Goal: Communication & Community: Answer question/provide support

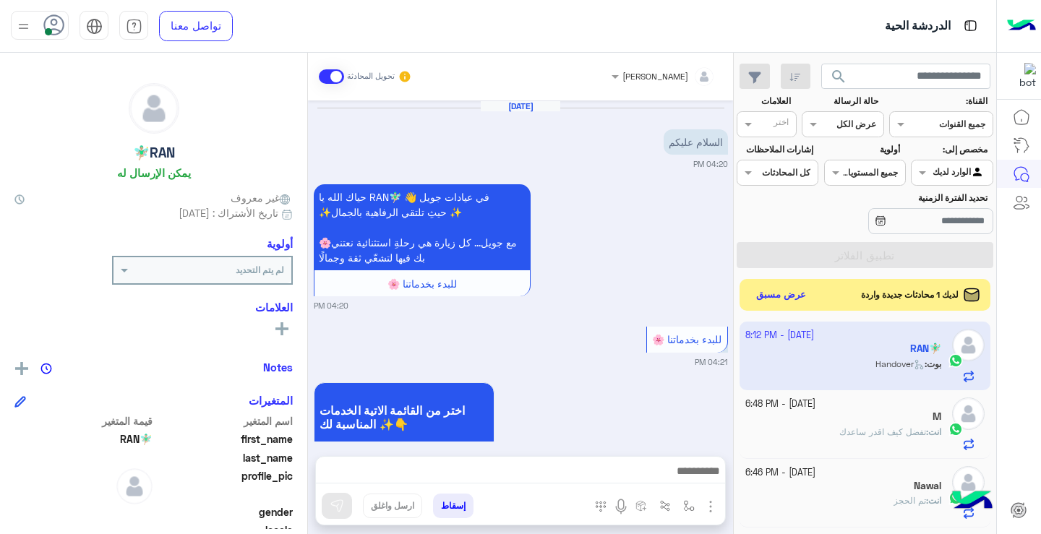
scroll to position [911, 0]
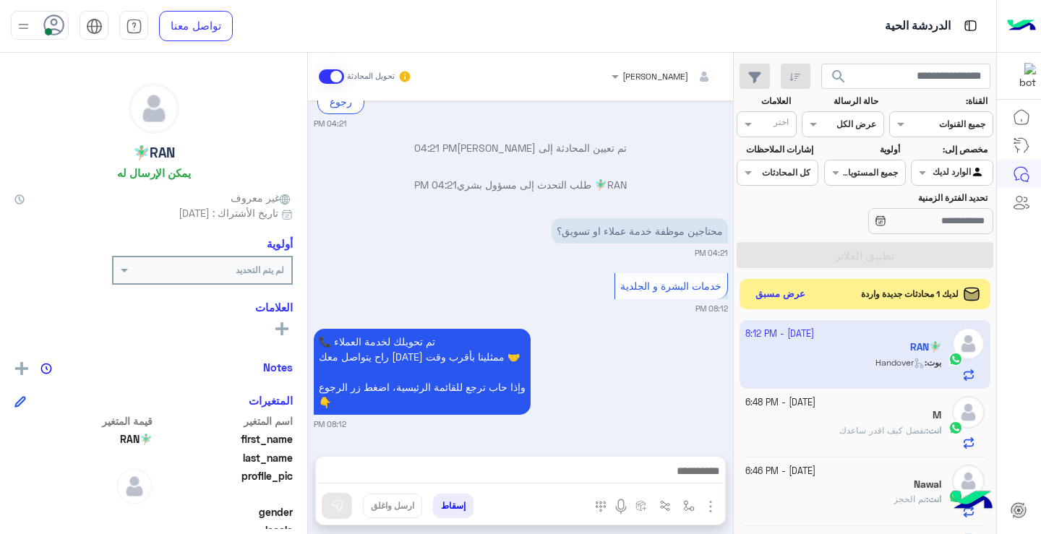
click at [783, 292] on button "عرض مسبق" at bounding box center [781, 295] width 61 height 20
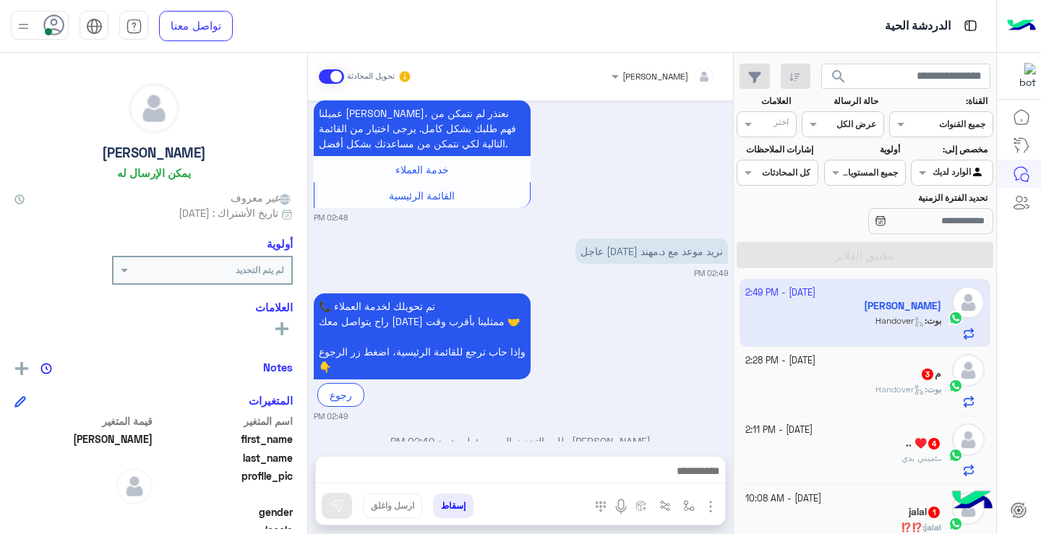
scroll to position [163, 0]
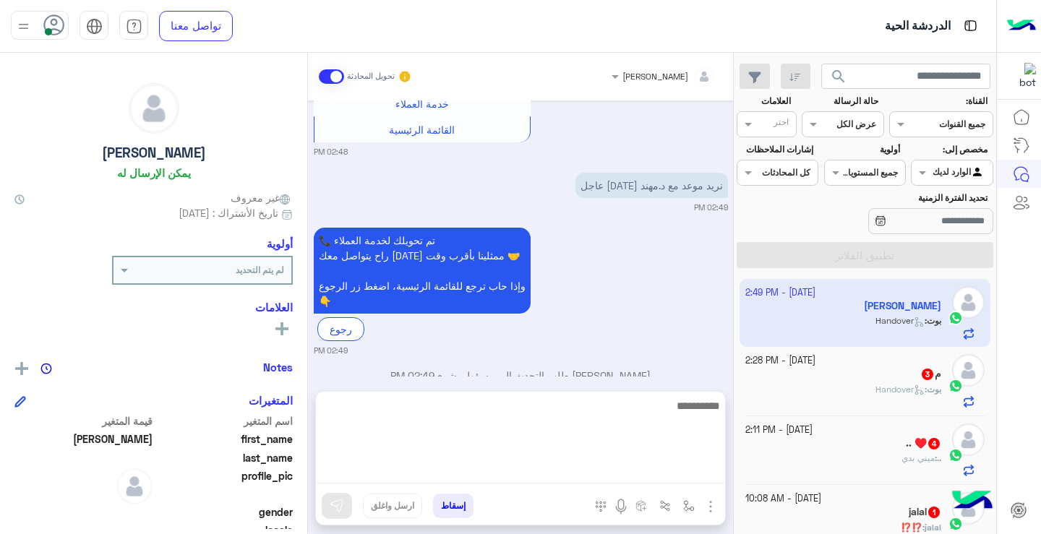
click at [551, 477] on textarea at bounding box center [520, 440] width 409 height 87
type textarea "*"
click at [702, 425] on textarea at bounding box center [520, 440] width 409 height 87
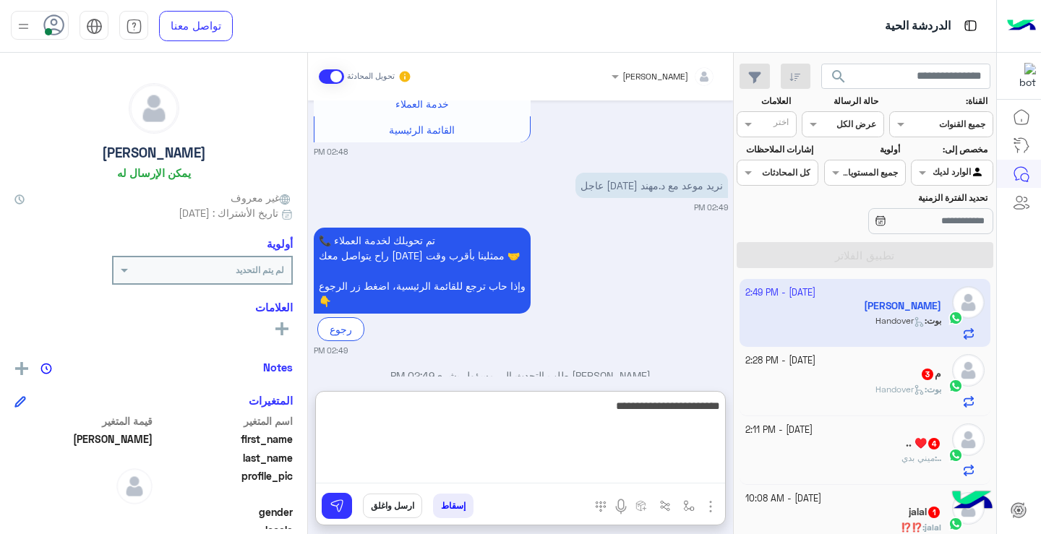
type textarea "**********"
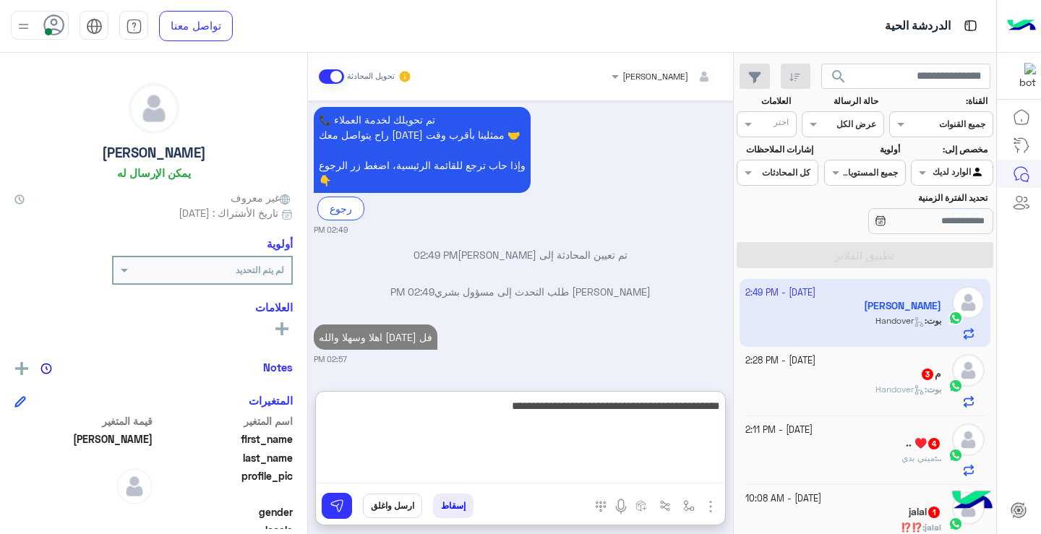
type textarea "**********"
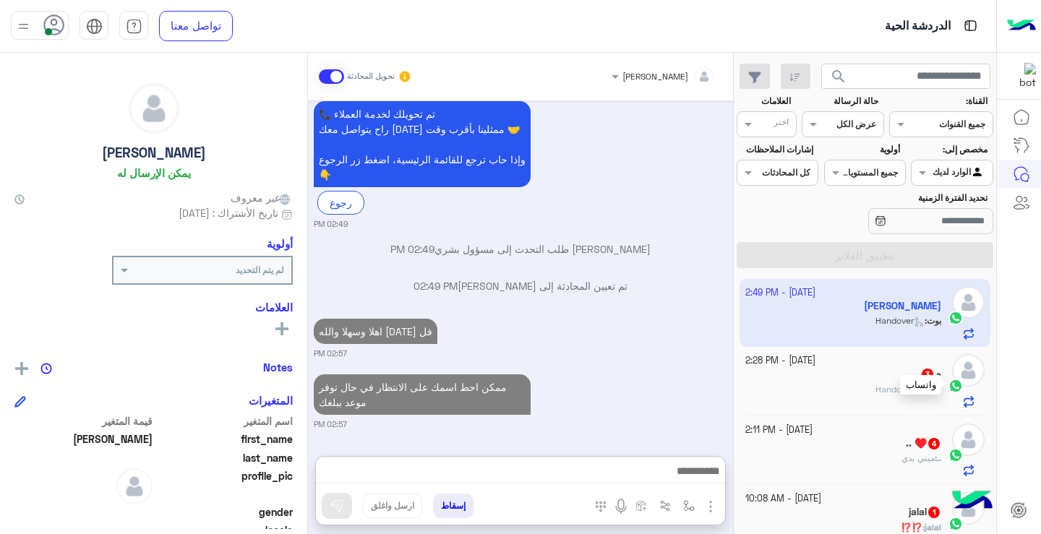
scroll to position [322, 0]
click at [964, 378] on div at bounding box center [956, 386] width 22 height 17
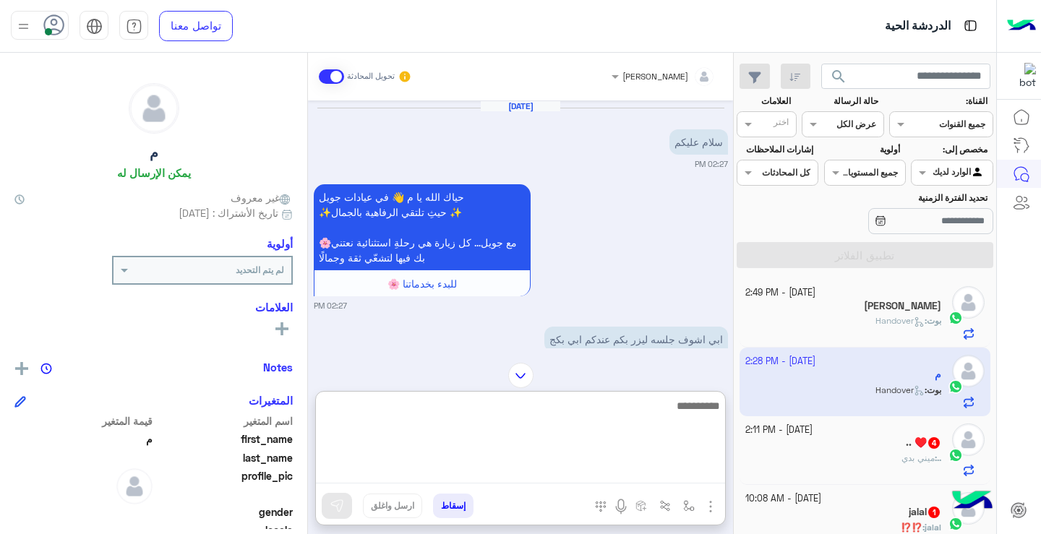
click at [639, 467] on textarea at bounding box center [520, 440] width 409 height 87
type textarea "**********"
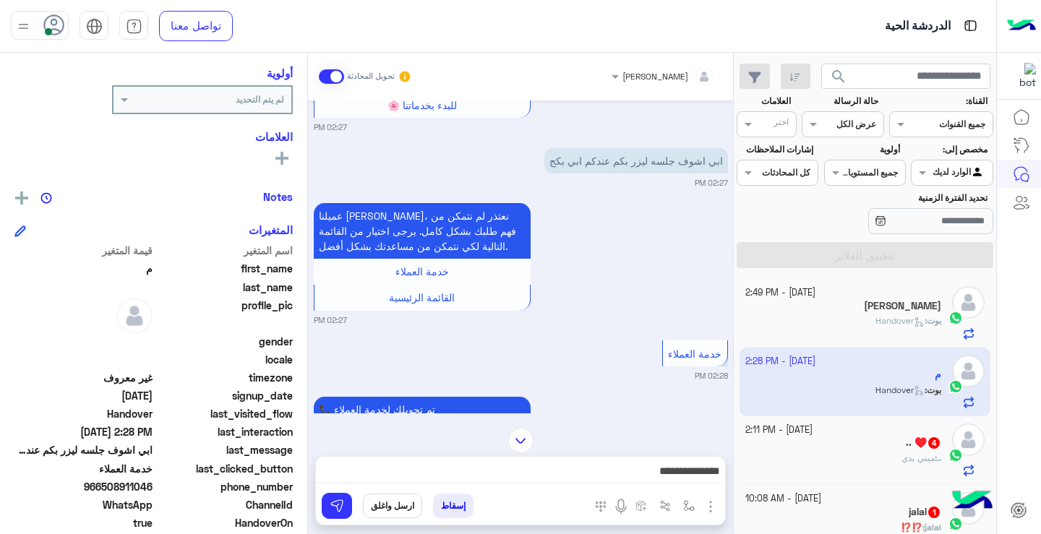
scroll to position [348, 0]
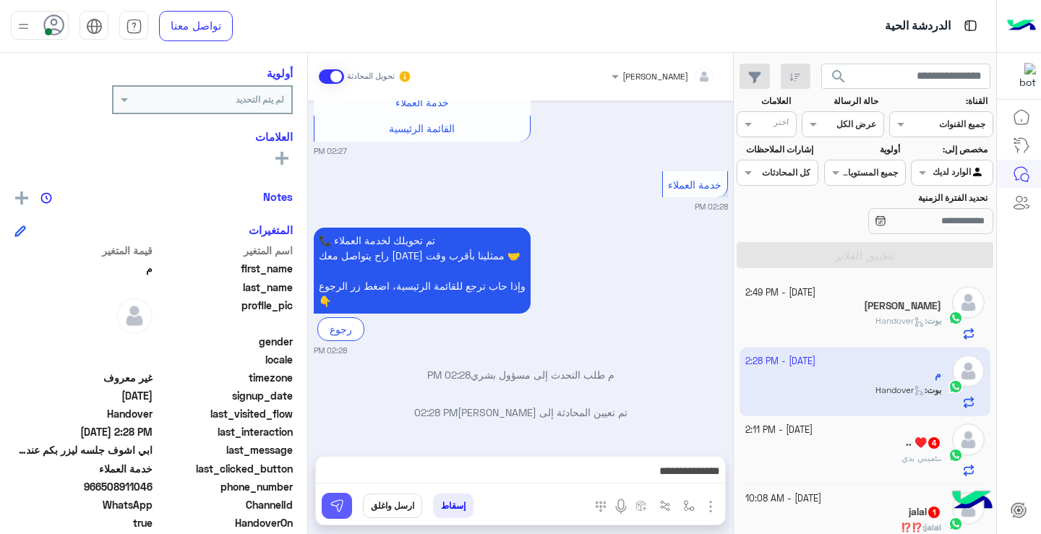
click at [344, 509] on button at bounding box center [337, 506] width 30 height 26
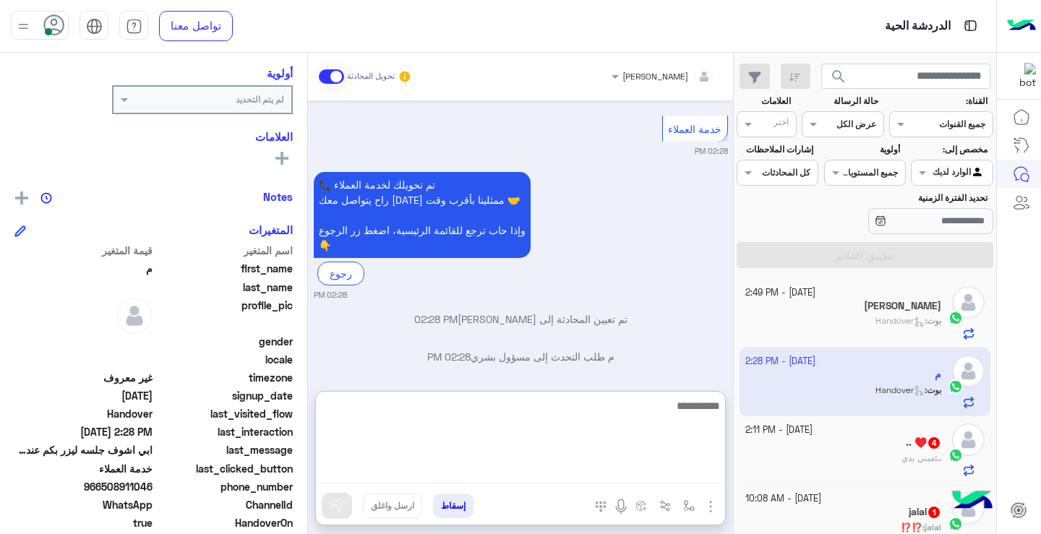
click at [625, 469] on textarea at bounding box center [520, 440] width 409 height 87
type textarea "**********"
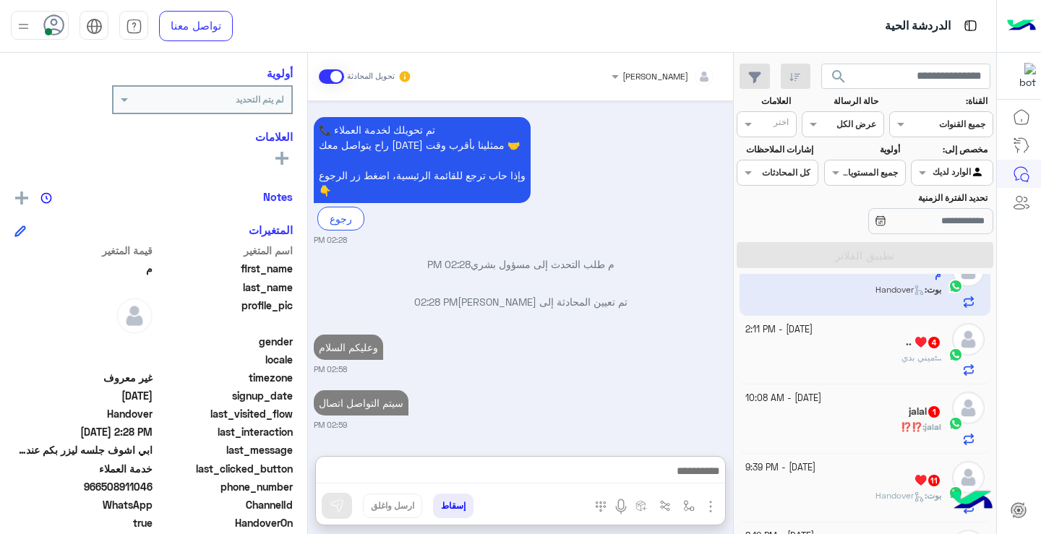
scroll to position [497, 0]
click at [890, 372] on div ".. : [PERSON_NAME]" at bounding box center [844, 363] width 197 height 25
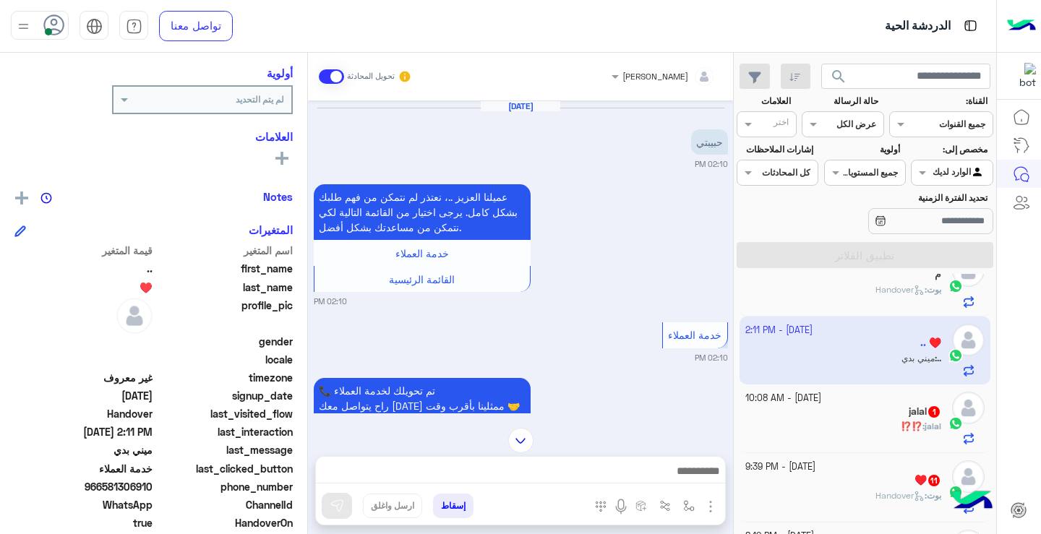
scroll to position [261, 0]
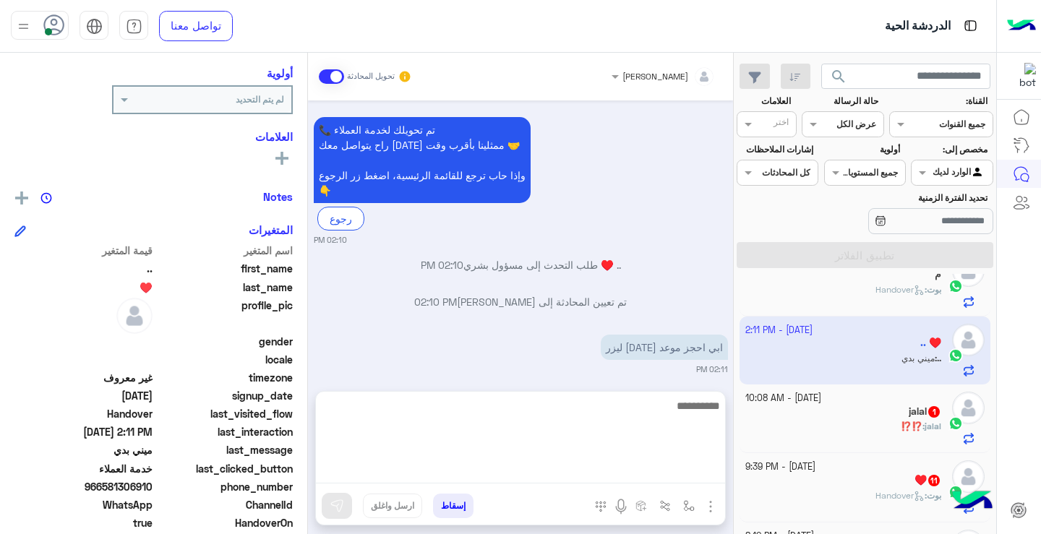
click at [619, 466] on textarea at bounding box center [520, 440] width 409 height 87
type textarea "**********"
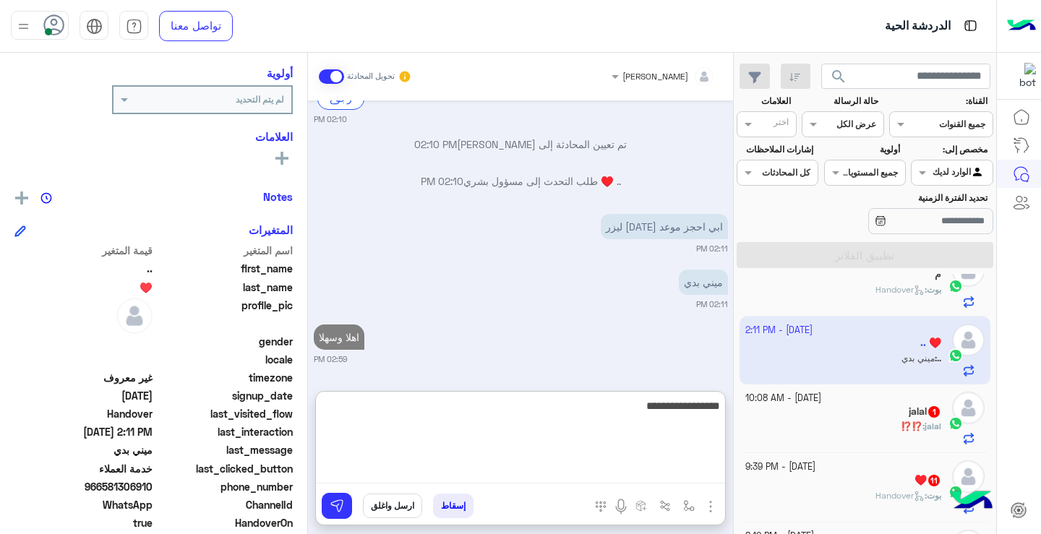
type textarea "**********"
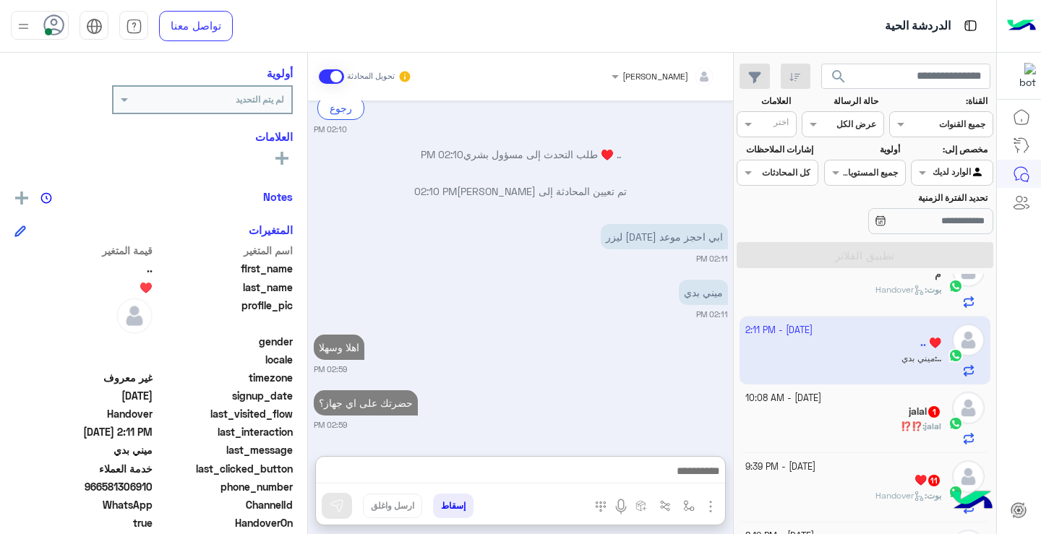
click at [890, 419] on div "jalal 1" at bounding box center [844, 413] width 197 height 15
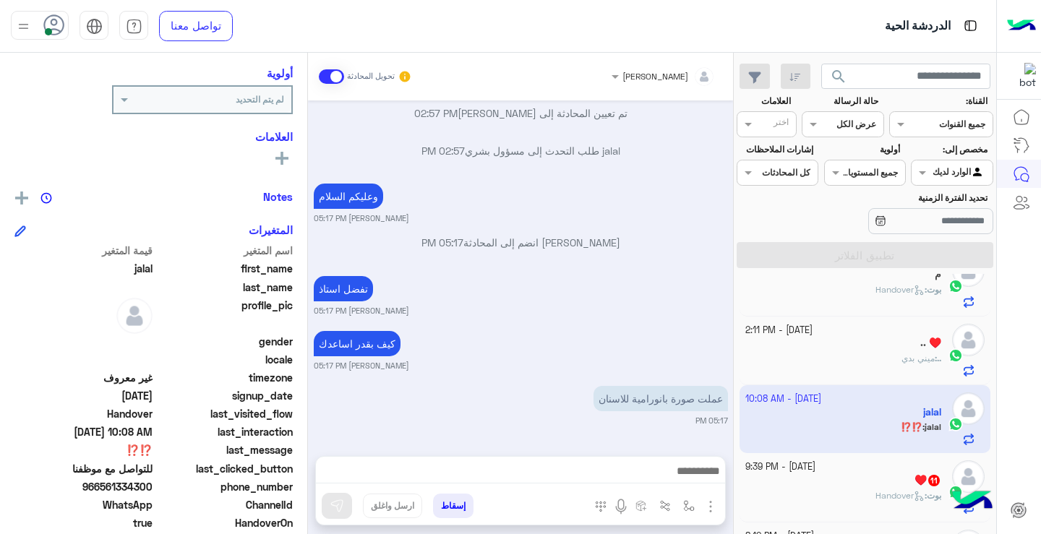
scroll to position [965, 0]
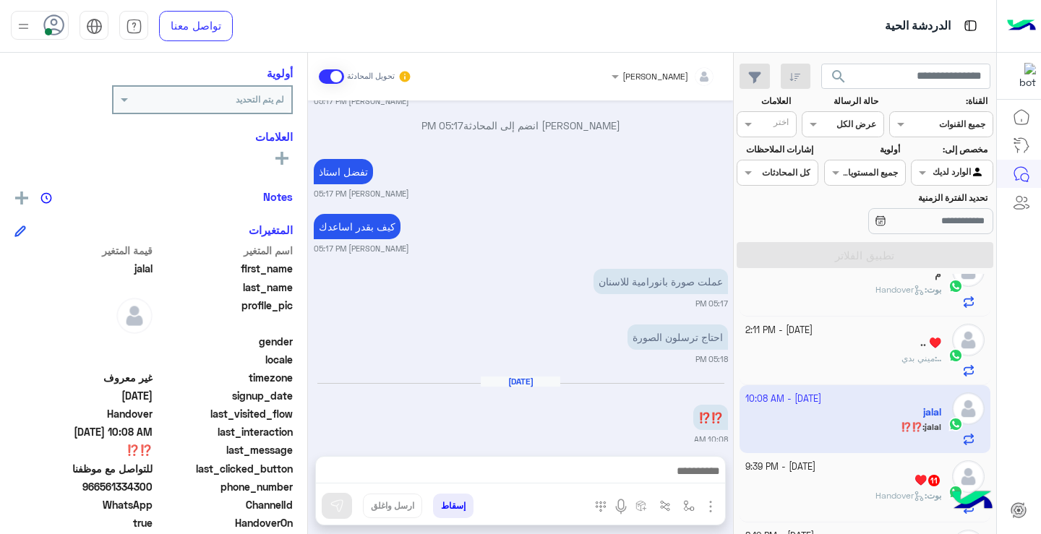
drag, startPoint x: 101, startPoint y: 490, endPoint x: 154, endPoint y: 492, distance: 52.8
click at [153, 492] on span "966561334300" at bounding box center [83, 487] width 138 height 15
copy span "561334300"
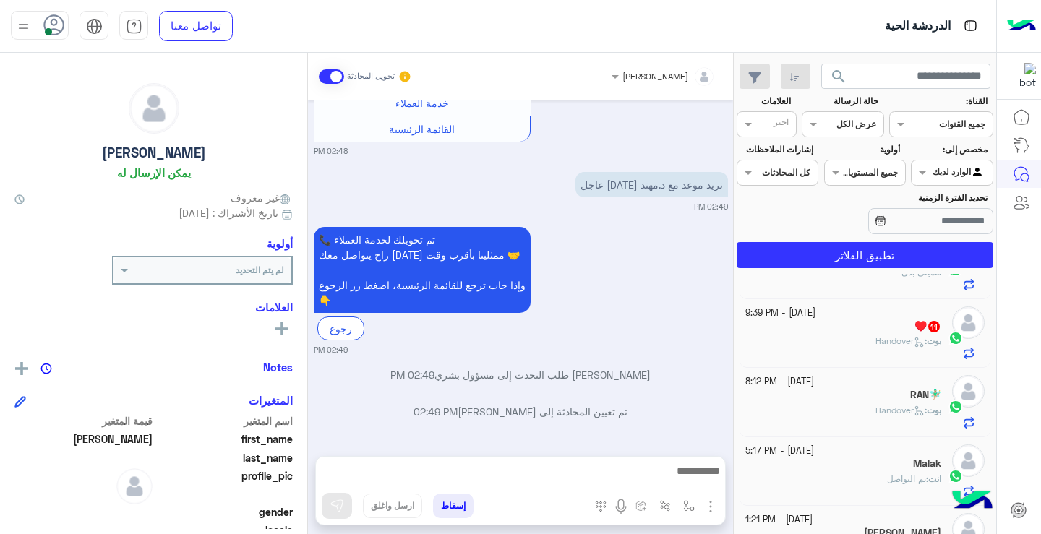
scroll to position [140, 0]
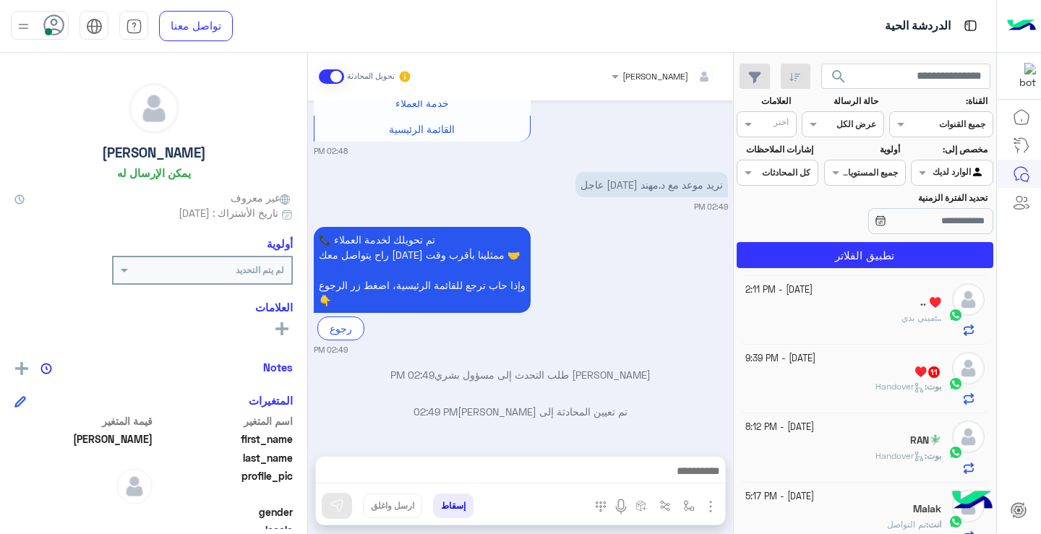
click at [929, 303] on h5 ".. ♥️" at bounding box center [931, 303] width 21 height 12
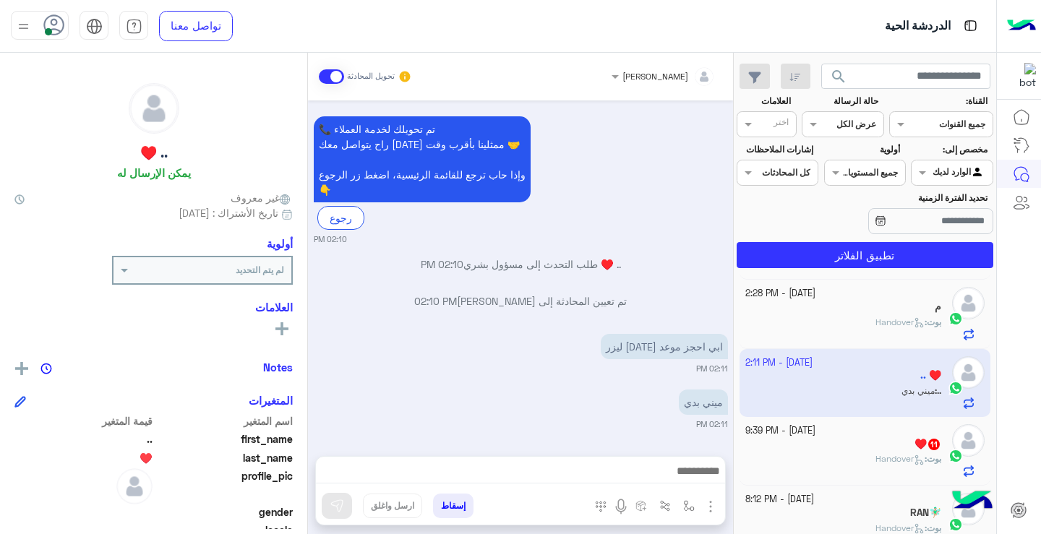
scroll to position [44, 0]
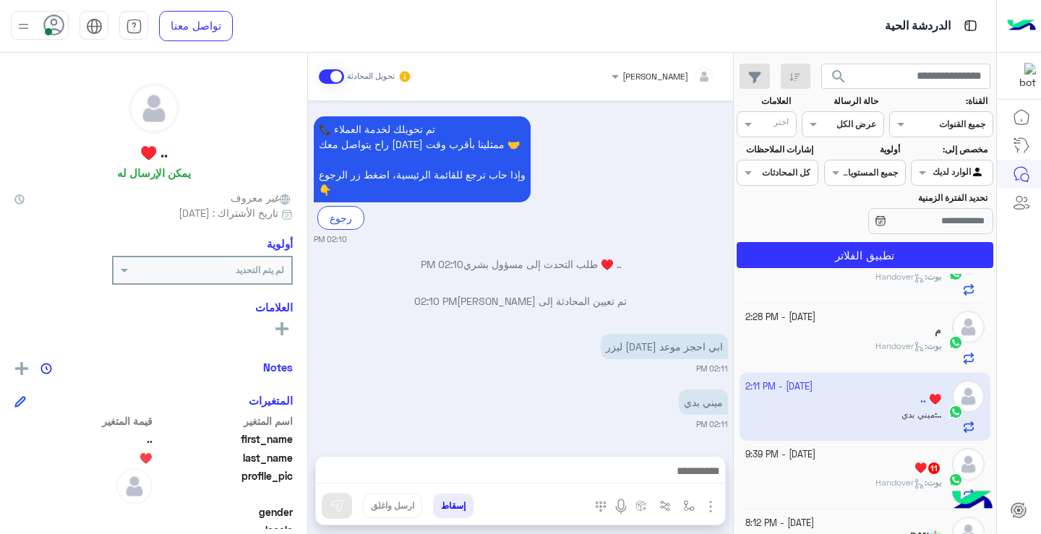
click at [307, 444] on mat-drawer ".. ♥️ يمكن الإرسال له غير معروف تاريخ الأشتراك : 10/09/2025 أولوية لم يتم التحد…" at bounding box center [154, 296] width 308 height 487
click at [310, 451] on div "ريمان احمد العيسى تحويل المحادثة Oct 9, 2025 حبيبتي 02:10 PM عميلنا العزيز ..، …" at bounding box center [520, 296] width 425 height 487
click at [581, 471] on textarea at bounding box center [520, 473] width 409 height 22
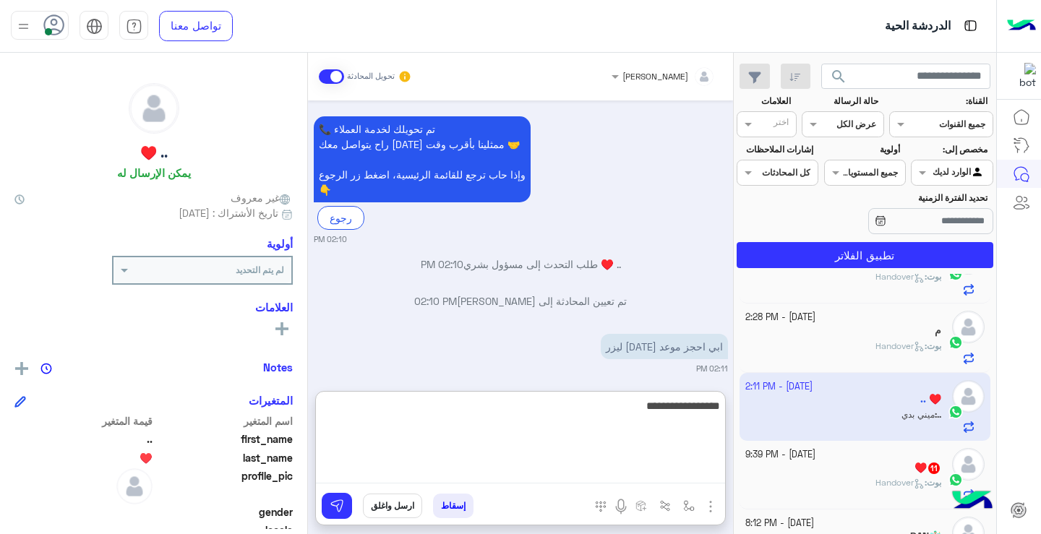
type textarea "**********"
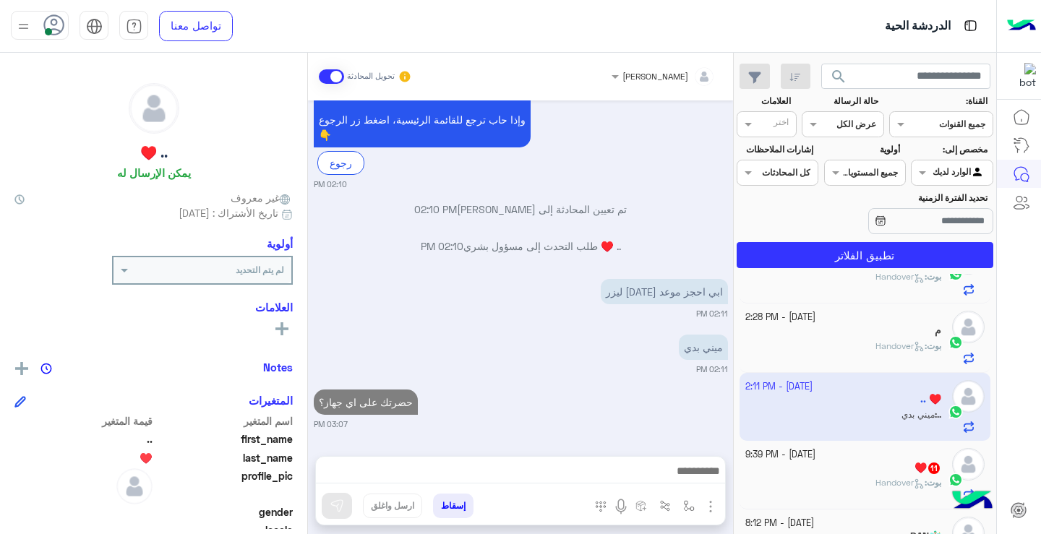
click at [822, 344] on div "بوت : Handover" at bounding box center [844, 352] width 197 height 25
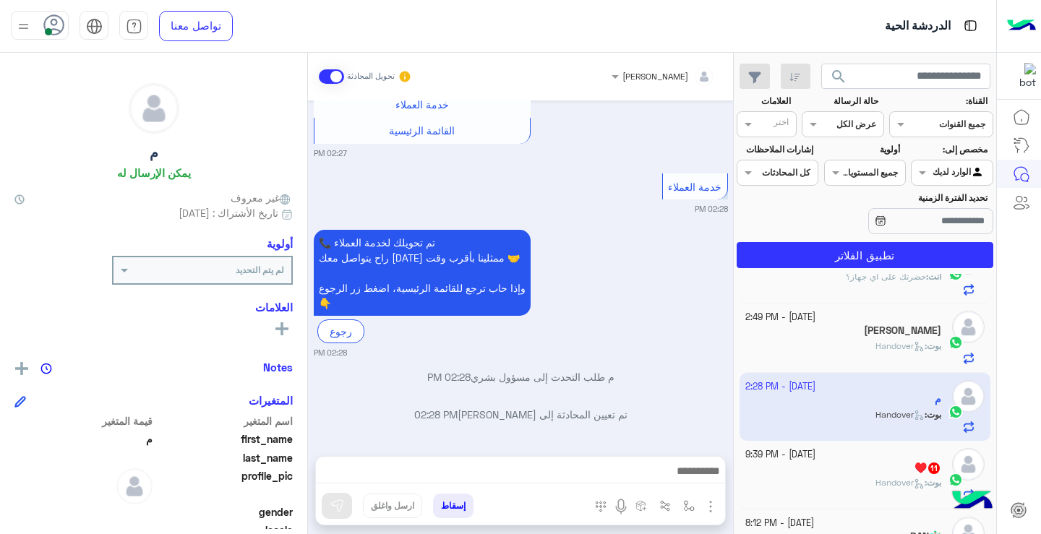
scroll to position [348, 0]
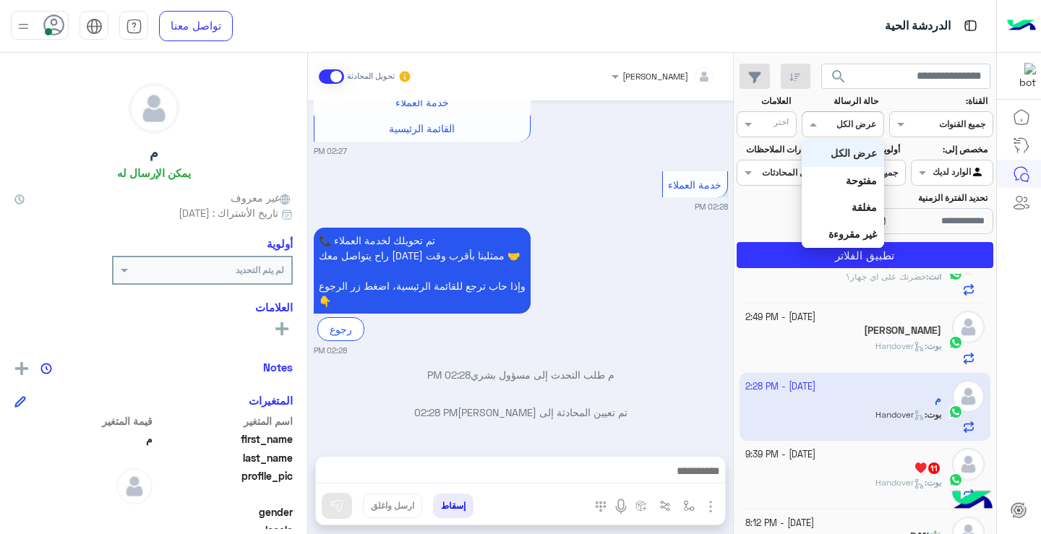
click at [856, 124] on input "text" at bounding box center [859, 122] width 33 height 13
click at [876, 233] on b "غير مقروءة" at bounding box center [853, 234] width 48 height 12
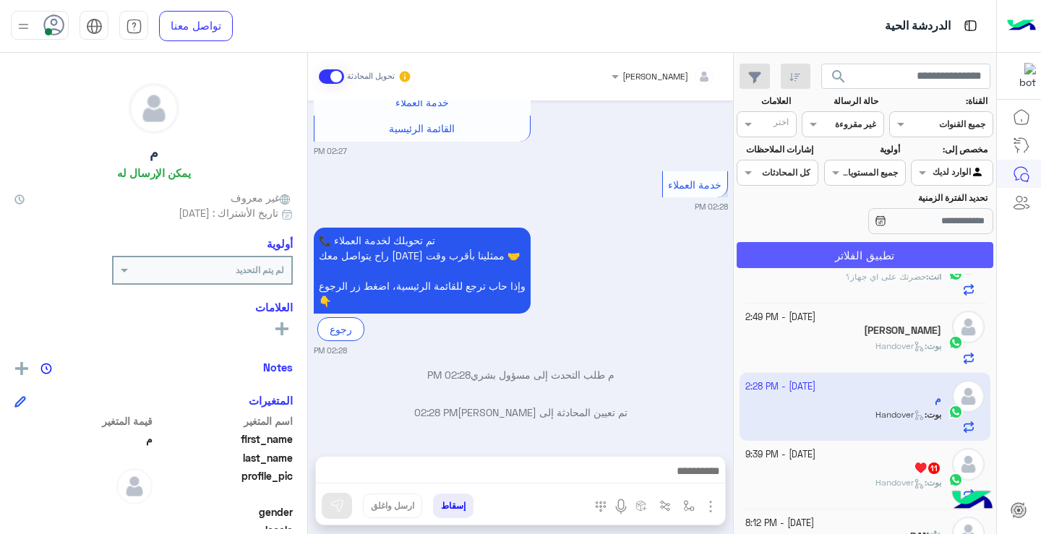
click at [897, 259] on button "تطبيق الفلاتر" at bounding box center [865, 255] width 257 height 26
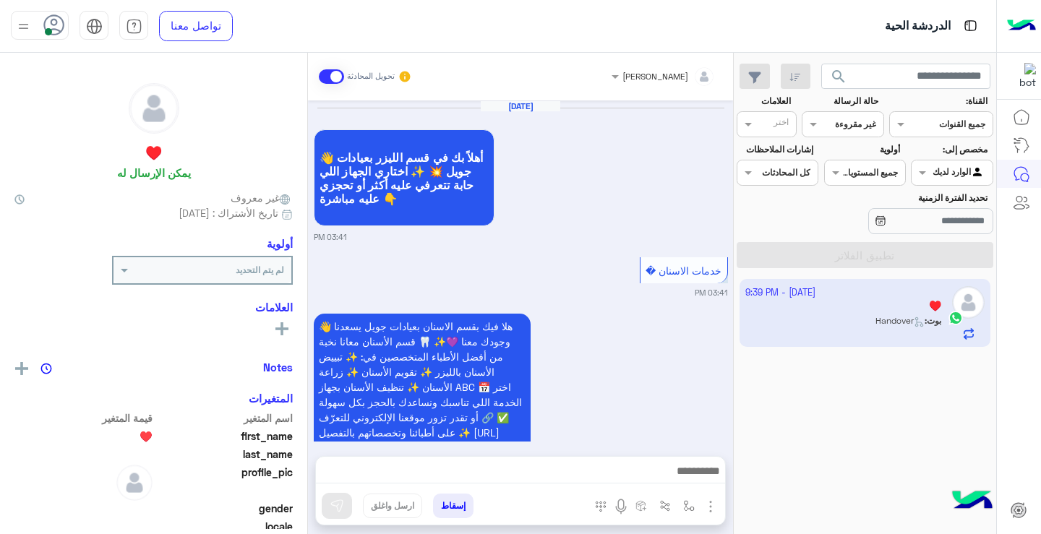
scroll to position [1431, 0]
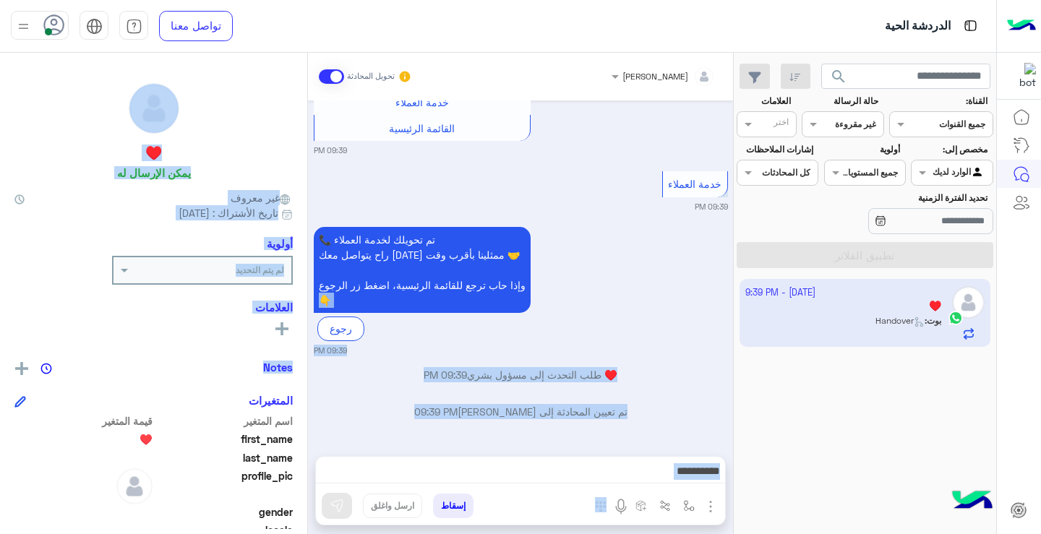
drag, startPoint x: 306, startPoint y: 391, endPoint x: 310, endPoint y: 295, distance: 95.5
click at [310, 295] on mat-drawer-container "ريمان احمد العيسى تحويل المحادثة Oct 5, 2025 👋 أهلاً بك في قسم الليزر بعيادات ج…" at bounding box center [366, 296] width 733 height 487
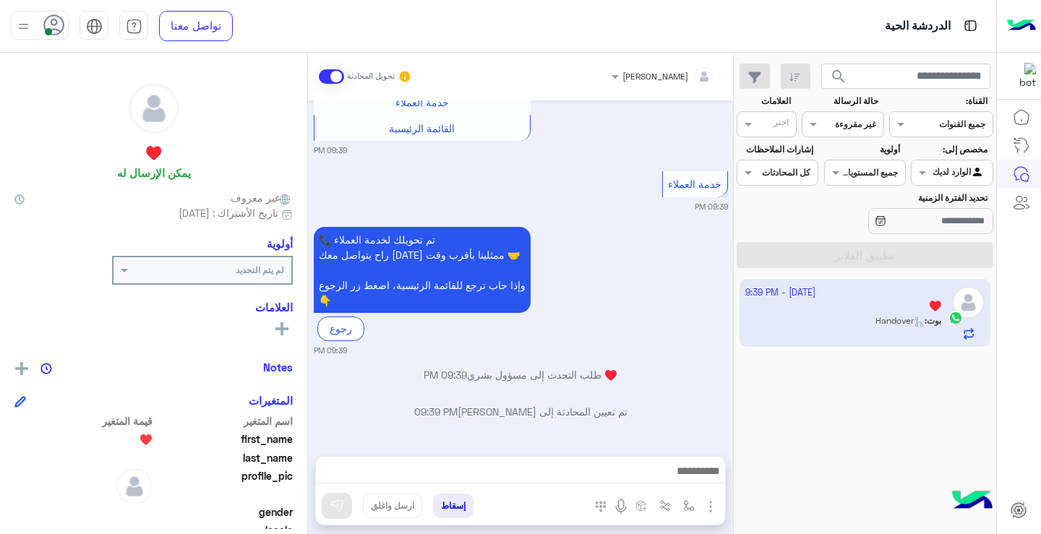
click at [874, 393] on div "8 October - 9:39 PM ♥️ بوت : Handover" at bounding box center [865, 407] width 263 height 266
click at [859, 122] on input "text" at bounding box center [859, 122] width 33 height 13
click at [866, 150] on b "عرض الكل" at bounding box center [854, 153] width 46 height 12
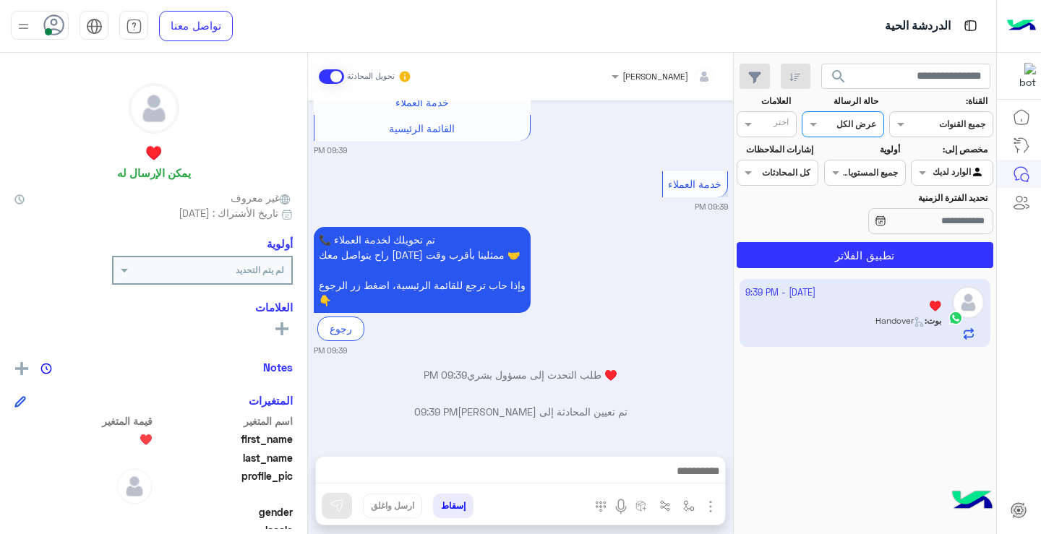
click at [843, 77] on span "search" at bounding box center [838, 76] width 17 height 17
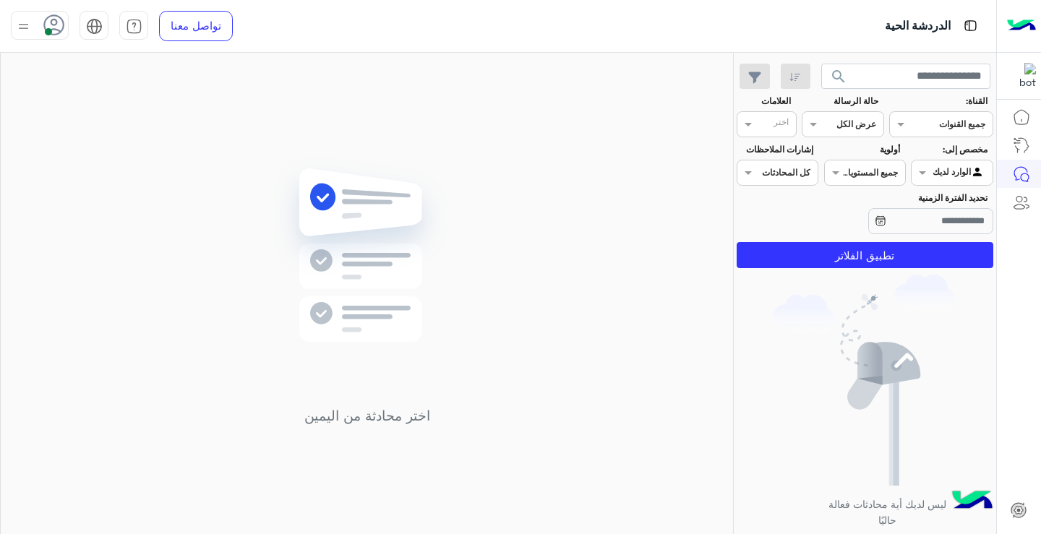
click at [844, 127] on input "text" at bounding box center [859, 122] width 33 height 13
click at [854, 157] on b "عرض الكل" at bounding box center [854, 153] width 46 height 12
click at [838, 79] on span "search" at bounding box center [838, 76] width 17 height 17
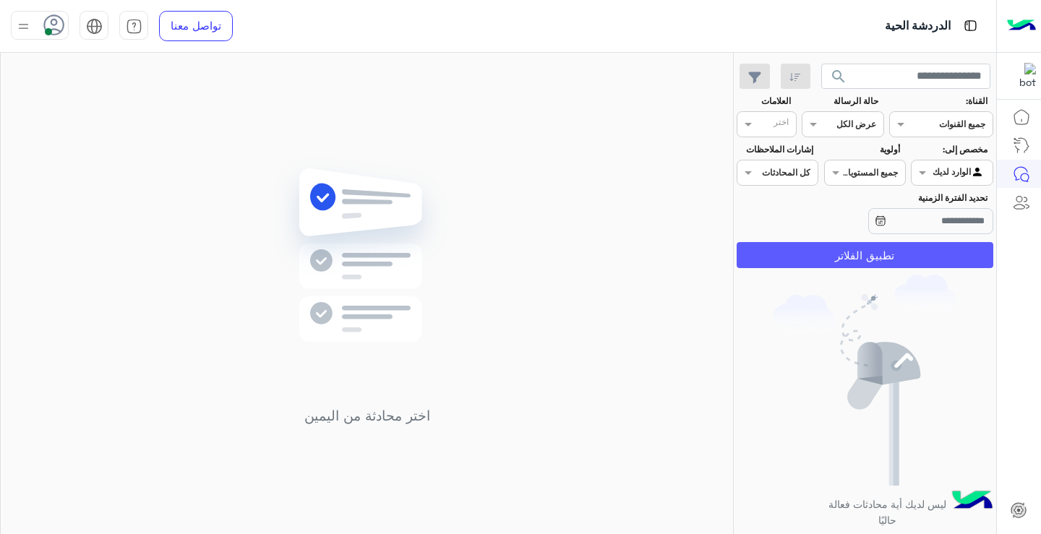
click at [869, 253] on button "تطبيق الفلاتر" at bounding box center [865, 255] width 257 height 26
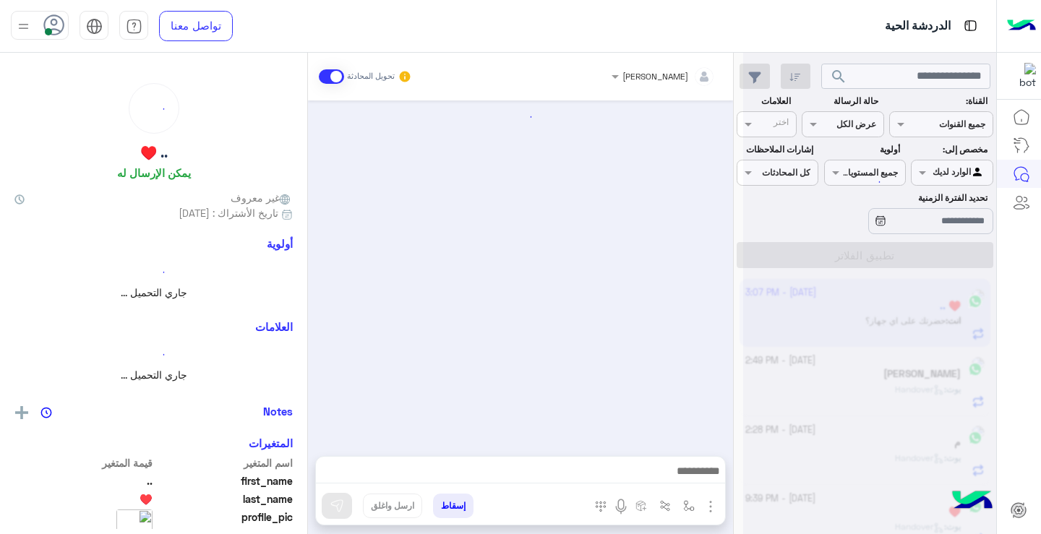
scroll to position [354, 0]
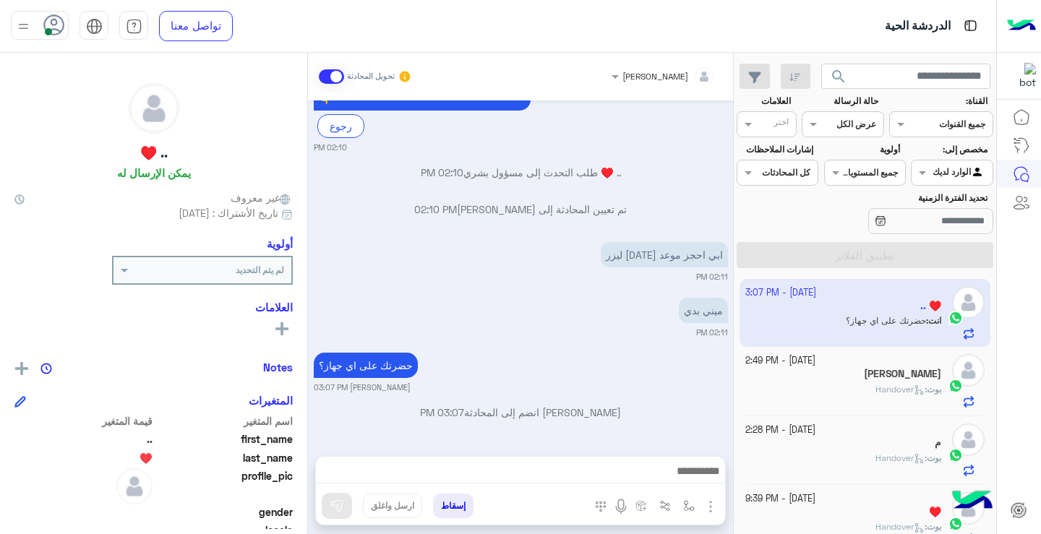
click at [876, 391] on span "Handover" at bounding box center [900, 389] width 49 height 11
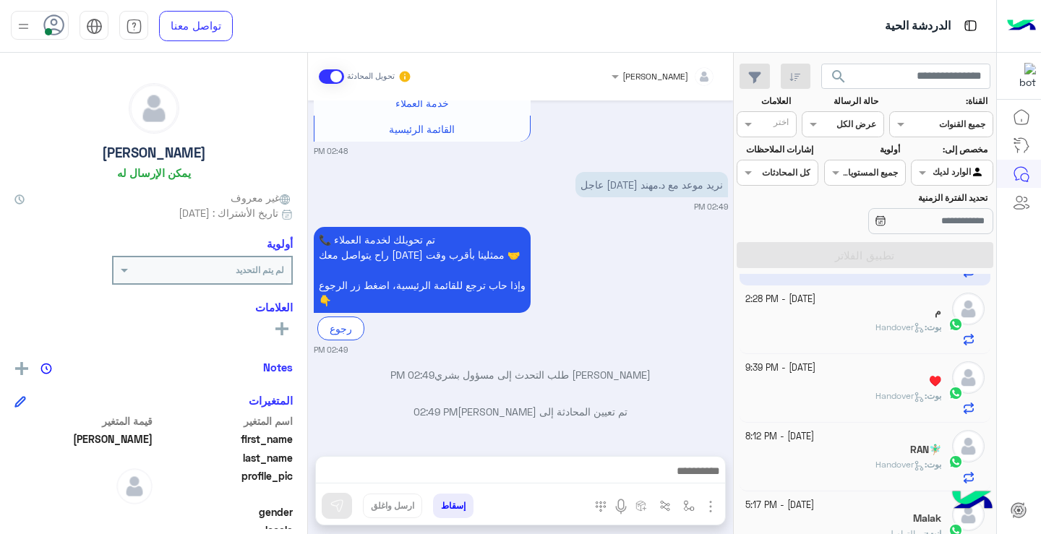
scroll to position [147, 0]
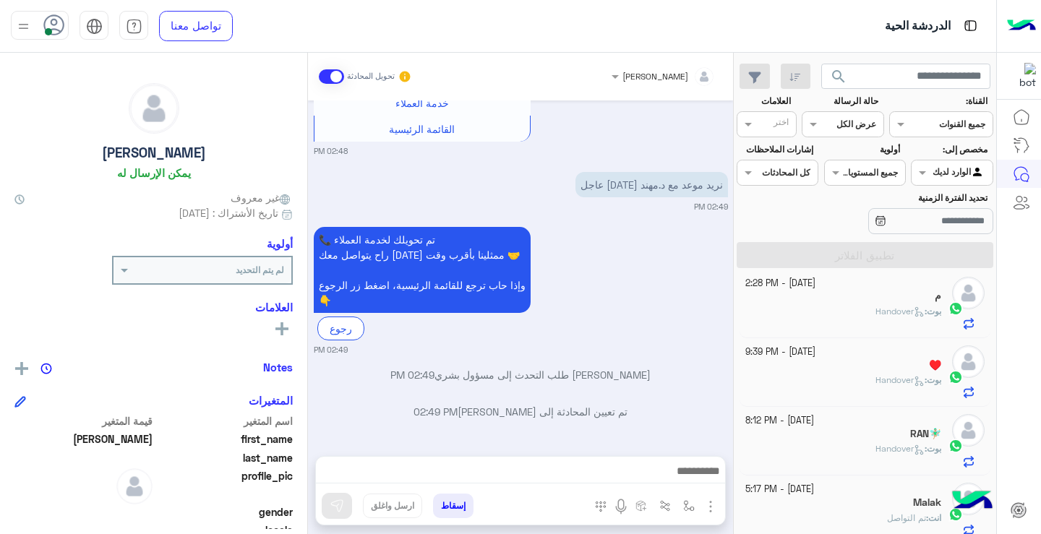
click at [877, 374] on p "بوت : Handover" at bounding box center [909, 380] width 66 height 13
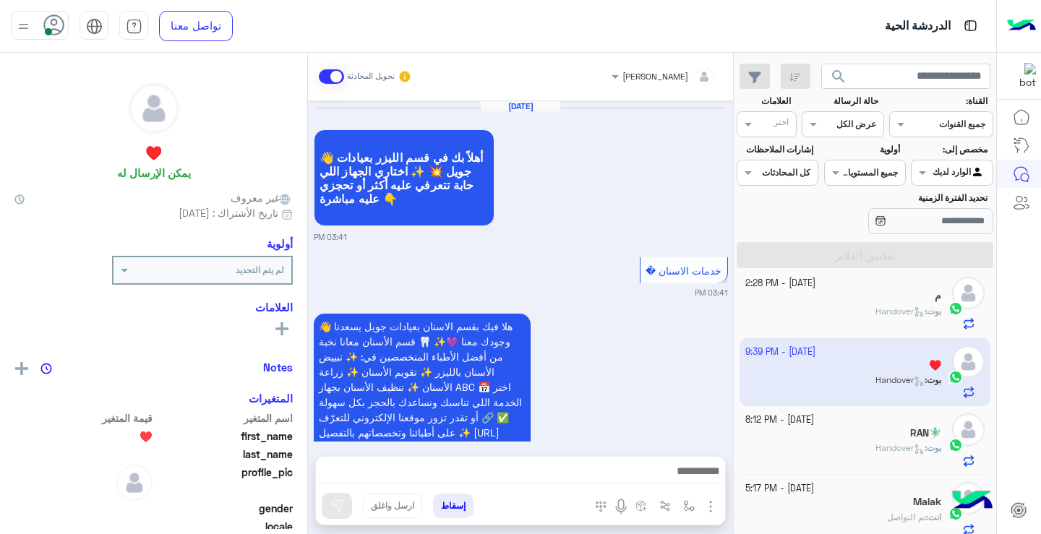
scroll to position [1431, 0]
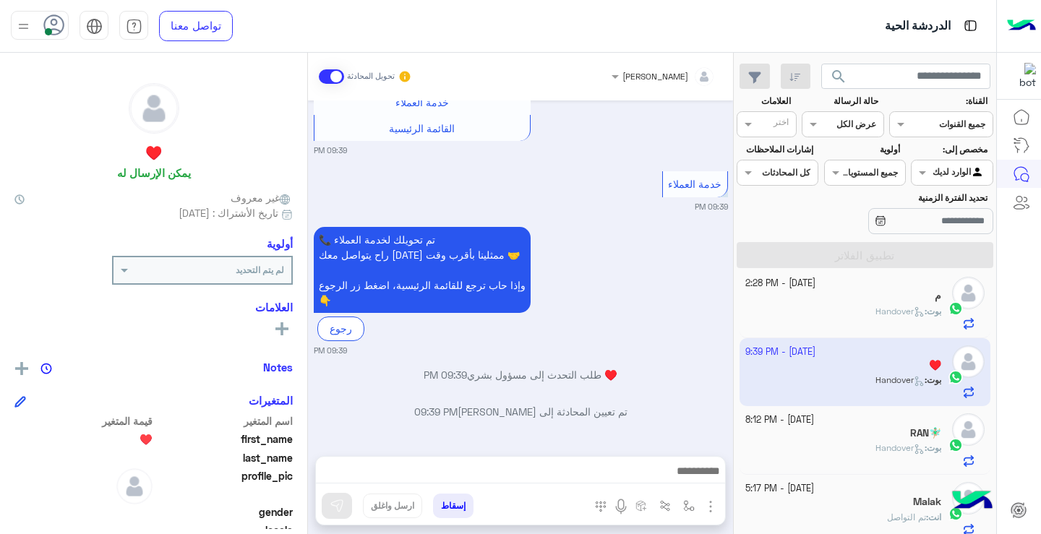
click at [862, 436] on div "RAN🧚🏼‍♂️" at bounding box center [844, 434] width 197 height 15
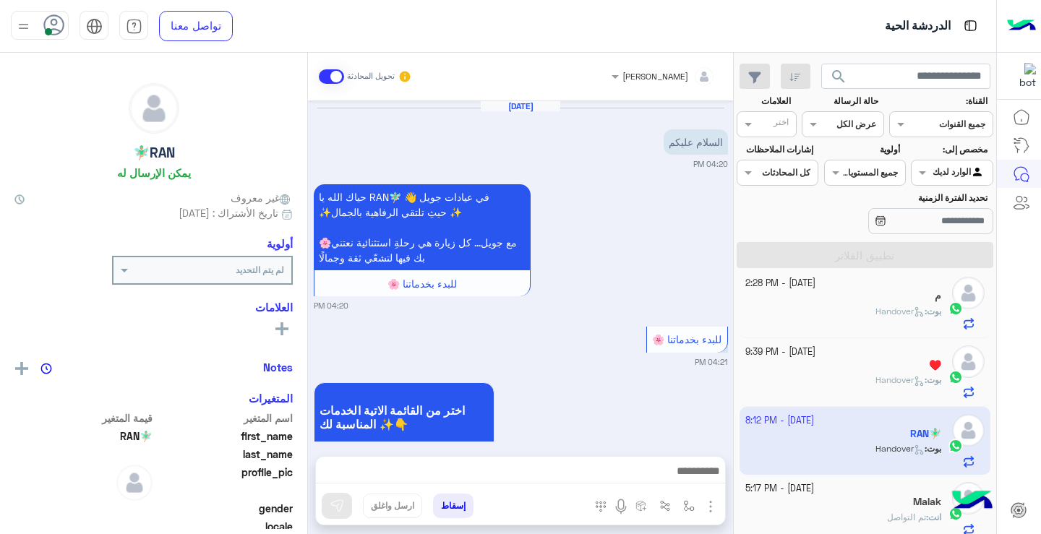
scroll to position [911, 0]
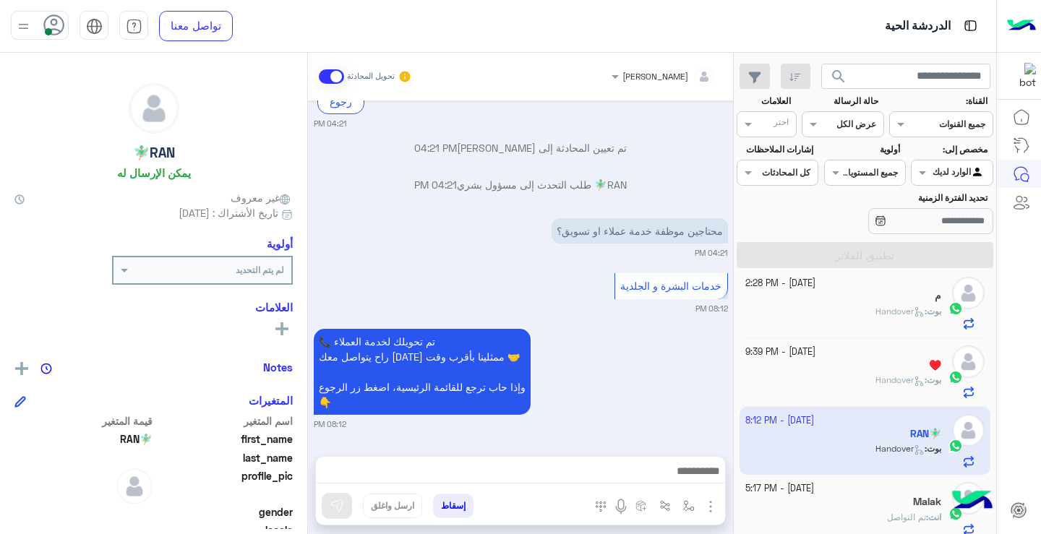
drag, startPoint x: 741, startPoint y: 359, endPoint x: 764, endPoint y: 430, distance: 75.2
click at [764, 430] on div "9 October - 3:07 PM .. ♥️ انت : حضرتك على اي جهاز؟ 9 October - 2:49 PM خالد بوت…" at bounding box center [865, 407] width 263 height 266
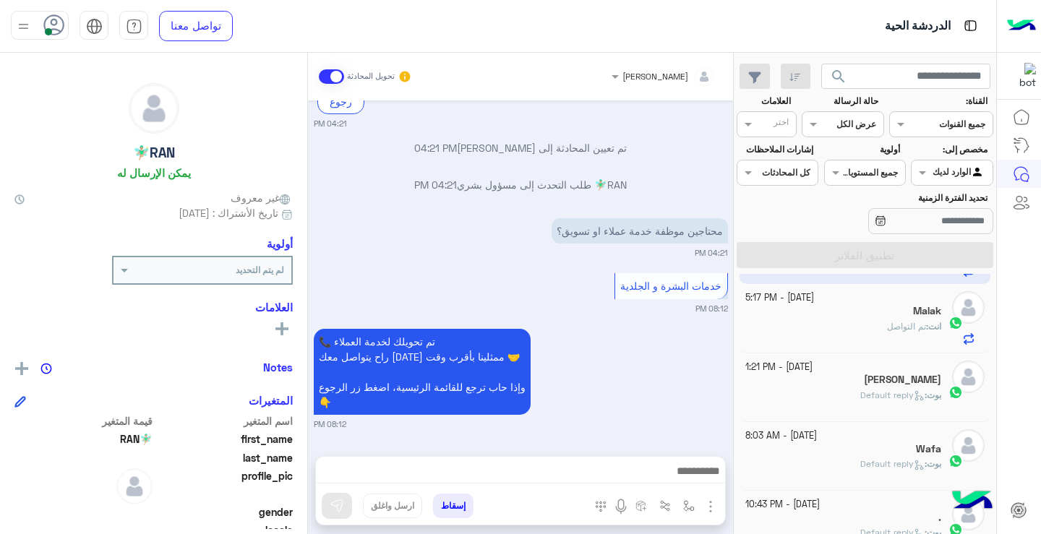
scroll to position [364, 0]
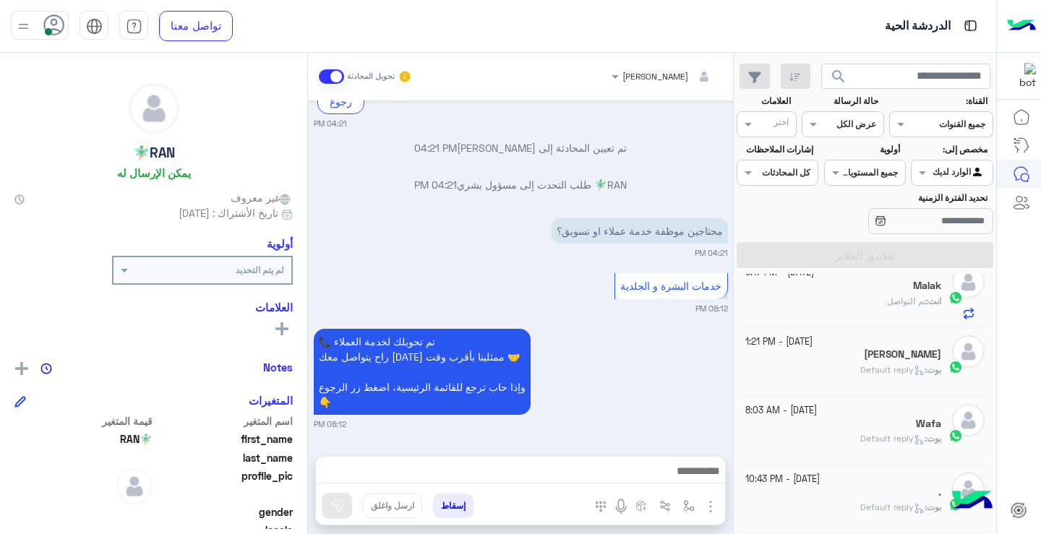
click at [886, 500] on div "." at bounding box center [844, 494] width 197 height 15
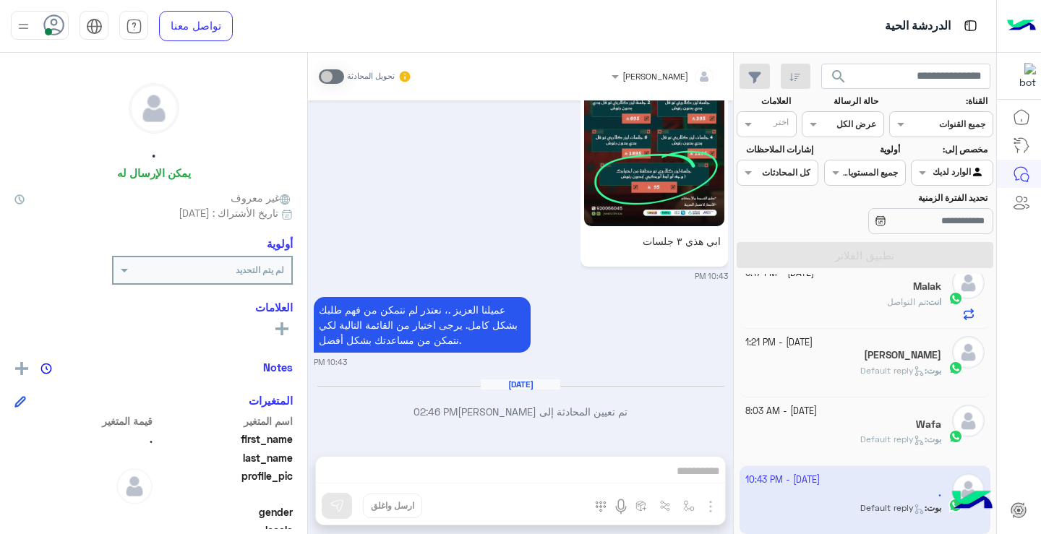
scroll to position [561, 0]
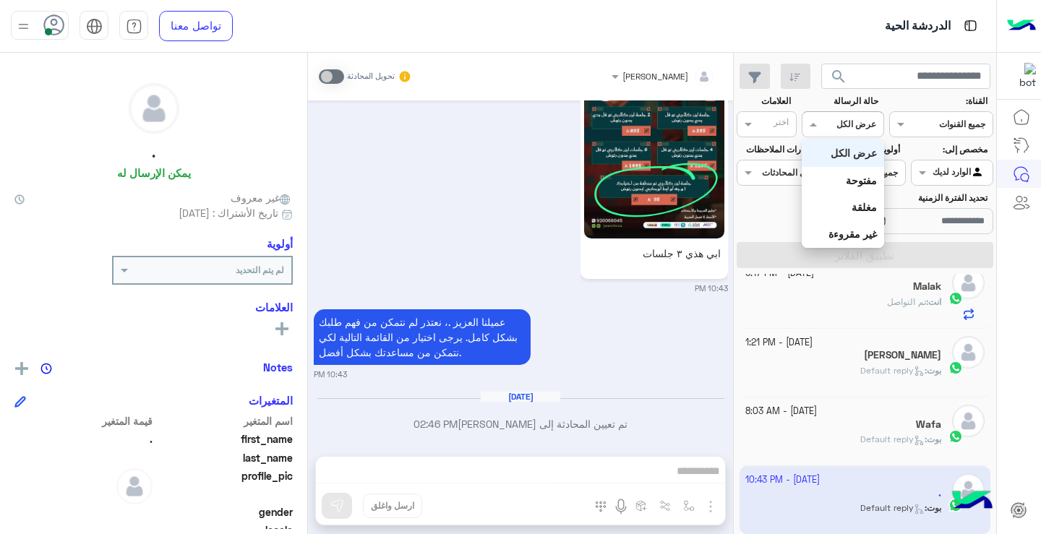
click at [830, 134] on div "القناه عرض الكل" at bounding box center [843, 124] width 82 height 26
click at [854, 177] on b "مفتوحة" at bounding box center [861, 180] width 31 height 12
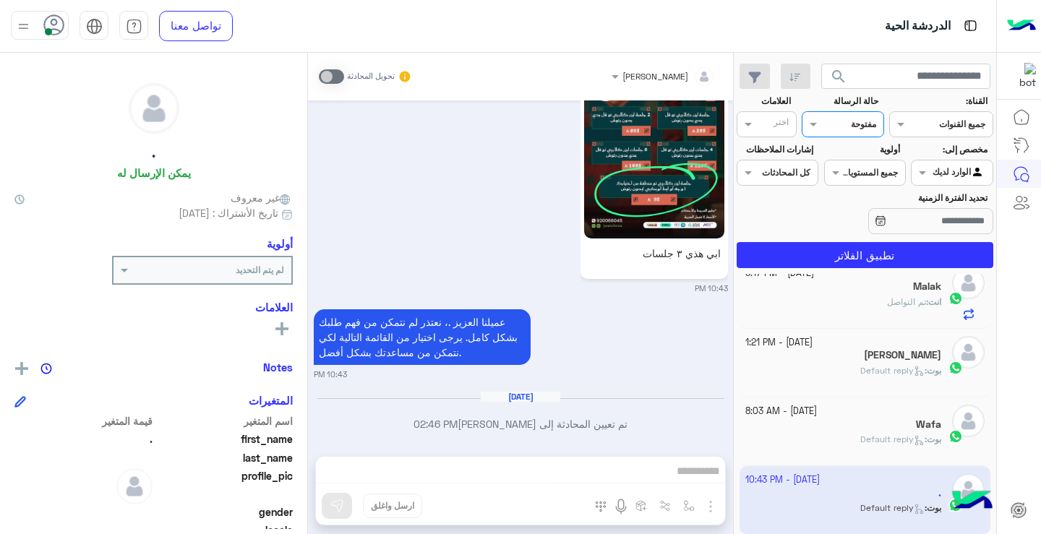
click at [867, 242] on section "القناة: القناه جميع القنوات حالة الرسالة القناه مفتوحة العلامات اختر مخصص إلى: …" at bounding box center [865, 182] width 241 height 174
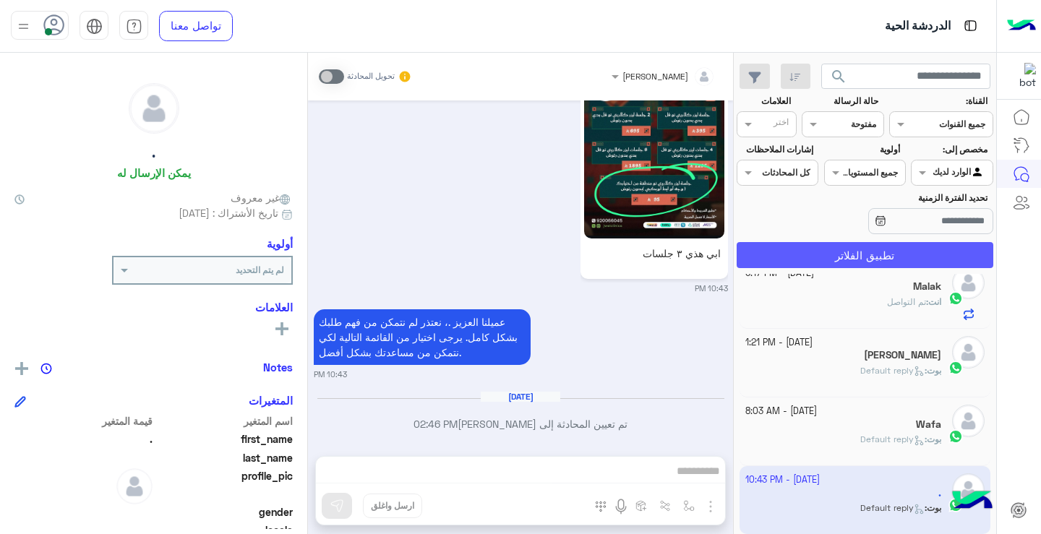
click at [870, 252] on button "تطبيق الفلاتر" at bounding box center [865, 255] width 257 height 26
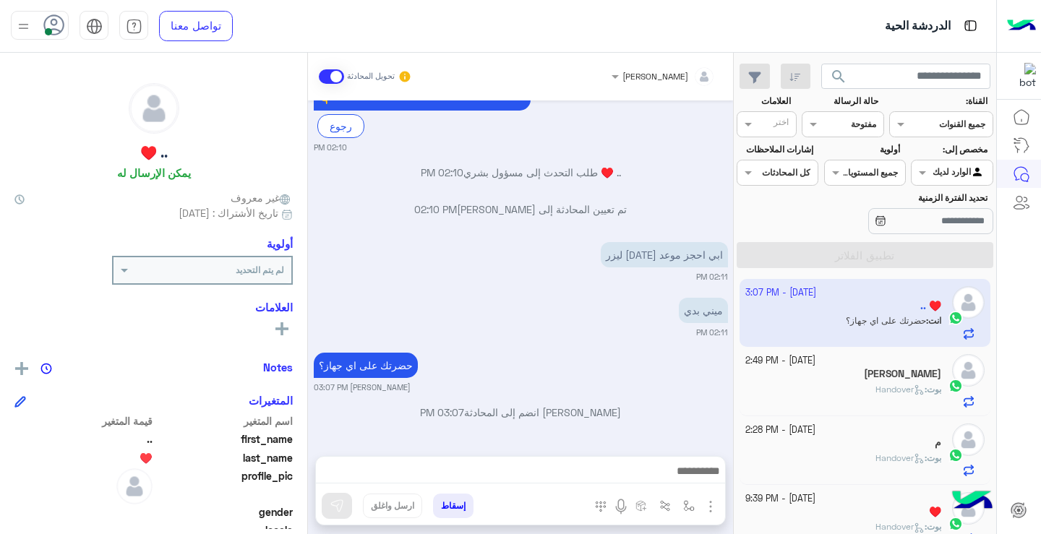
click at [904, 384] on span "بوت : Handover" at bounding box center [909, 389] width 66 height 11
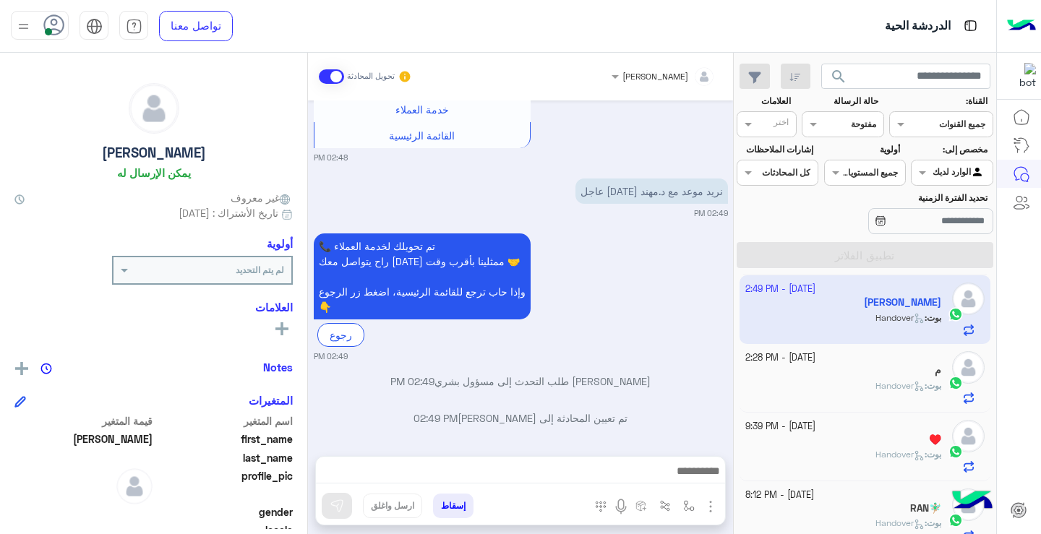
scroll to position [163, 0]
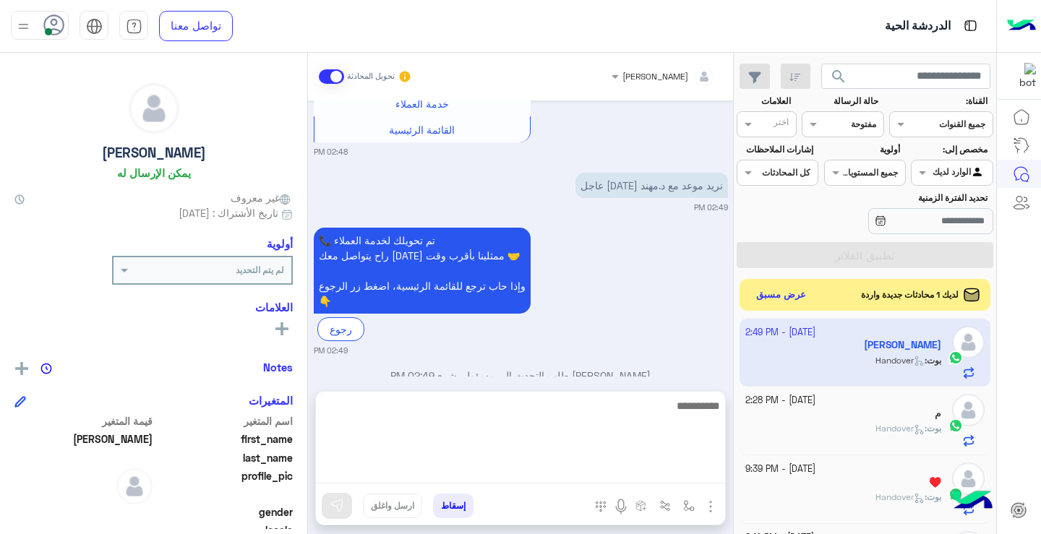
click at [676, 470] on textarea at bounding box center [520, 440] width 409 height 87
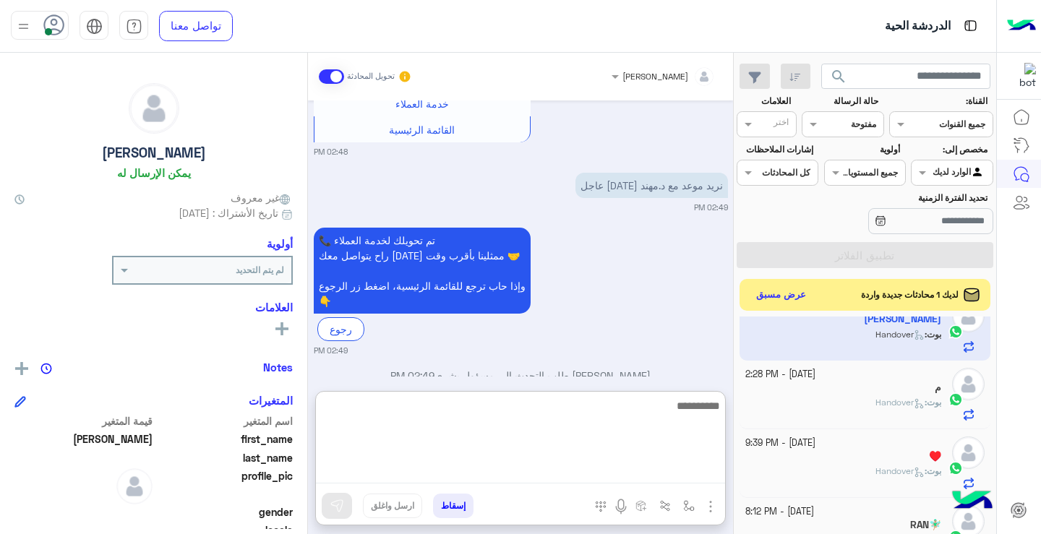
scroll to position [131, 0]
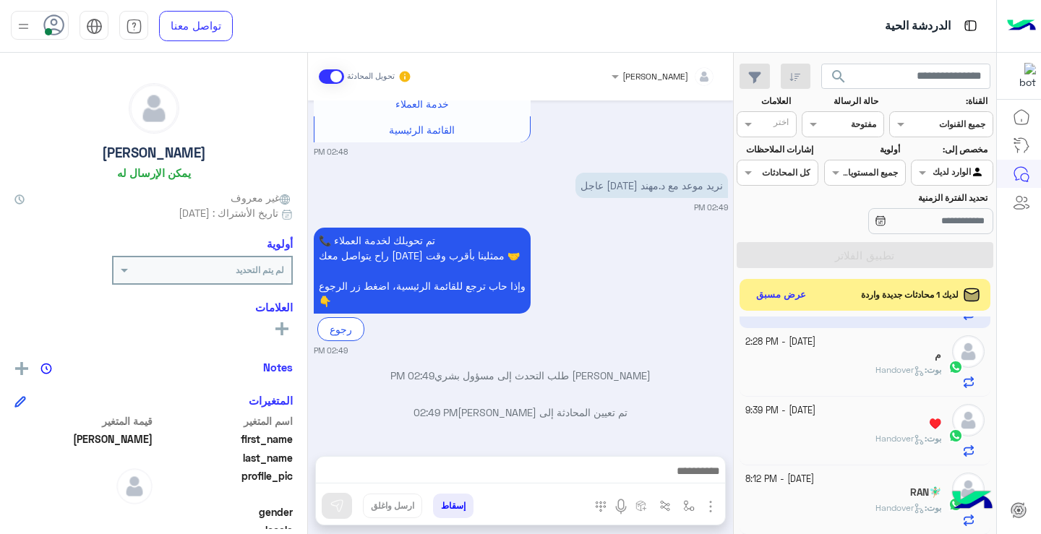
click at [646, 276] on div "📞 تم تحويلك لخدمة العملاء راح يتواصل معك أحد ممثلينا بأقرب وقت 🤝 وإذا حاب ترجع …" at bounding box center [521, 290] width 414 height 133
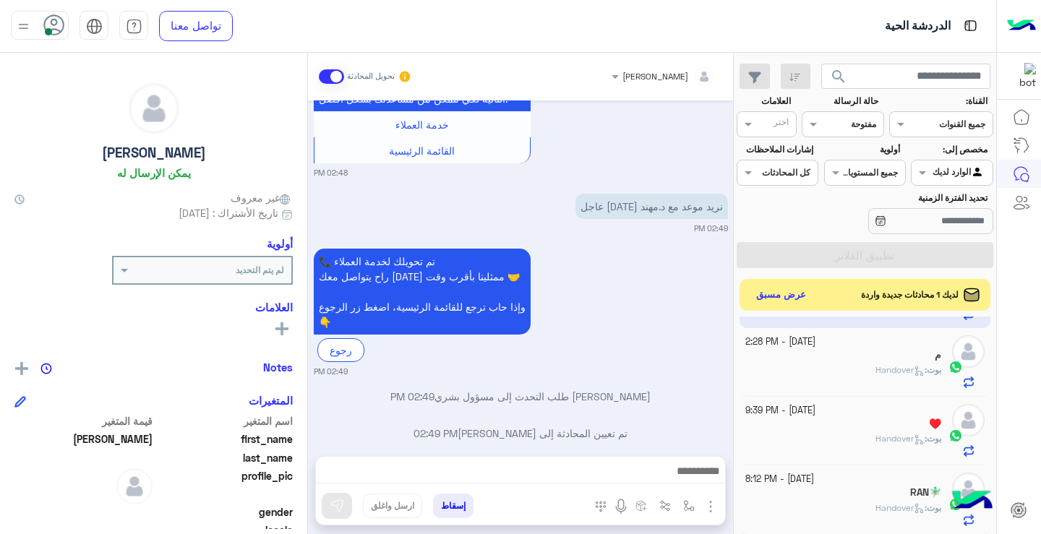
scroll to position [163, 0]
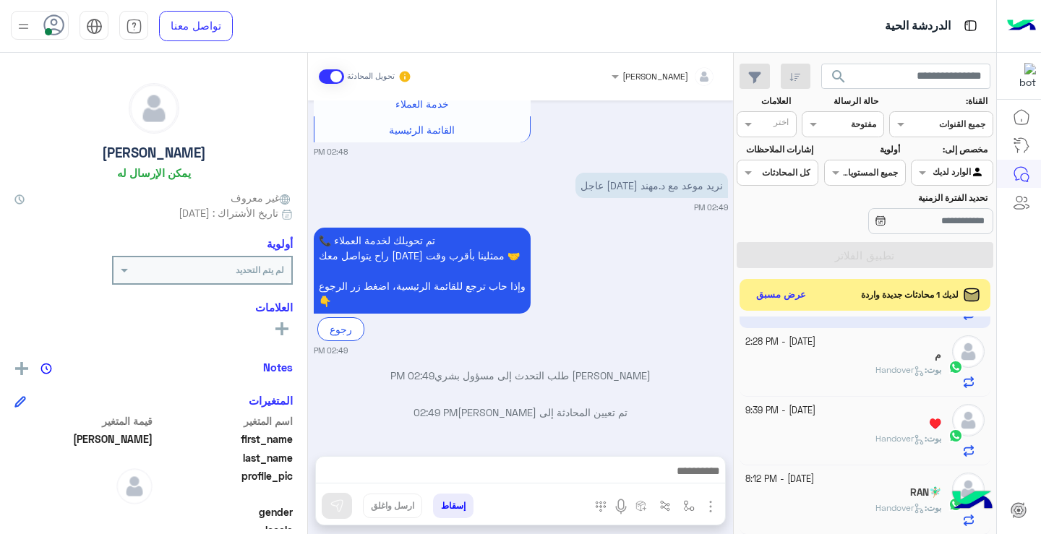
click at [858, 425] on div "♥️" at bounding box center [844, 425] width 197 height 15
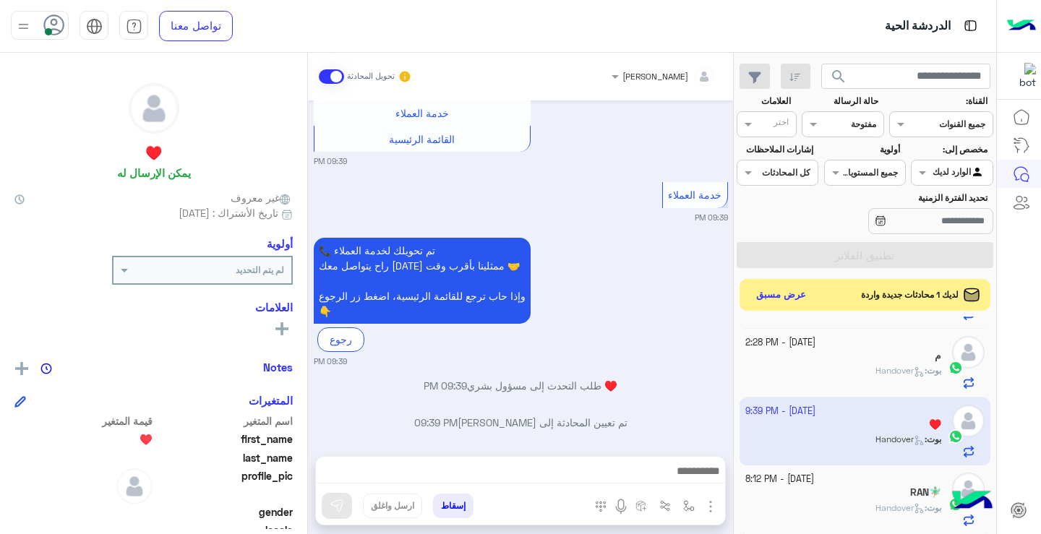
scroll to position [1431, 0]
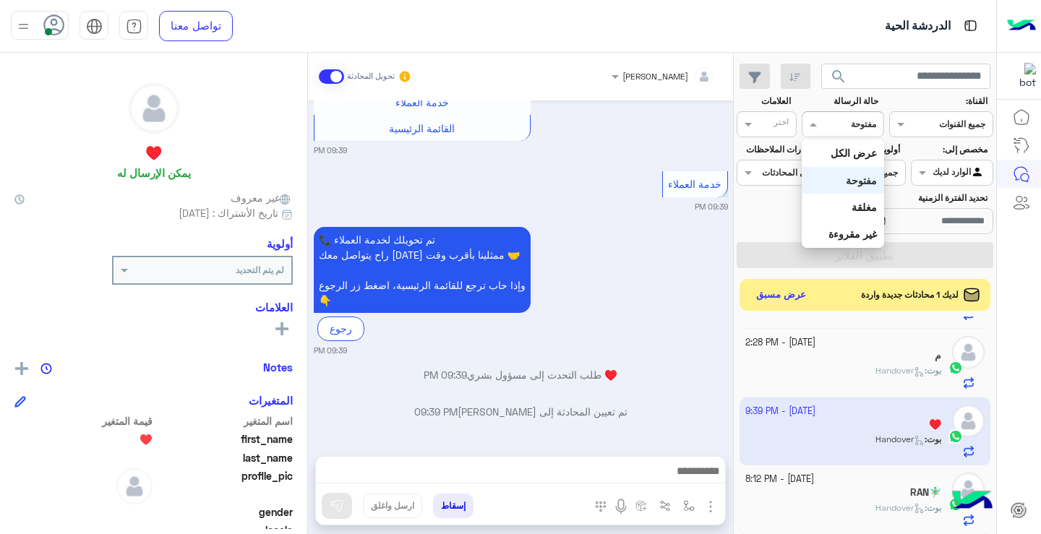
click at [841, 129] on div at bounding box center [843, 123] width 80 height 14
click at [856, 238] on b "غير مقروءة" at bounding box center [853, 234] width 48 height 12
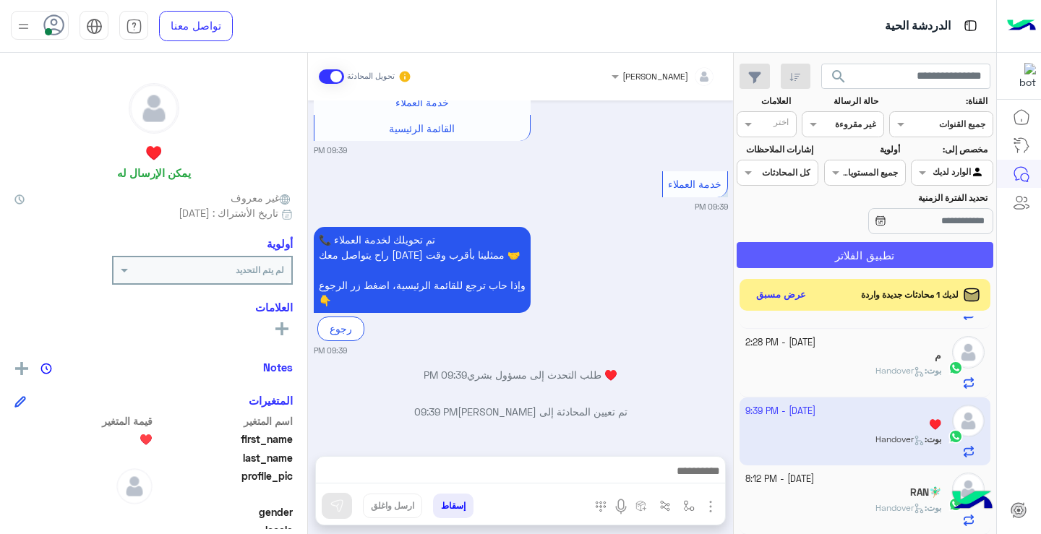
click at [858, 259] on button "تطبيق الفلاتر" at bounding box center [865, 255] width 257 height 26
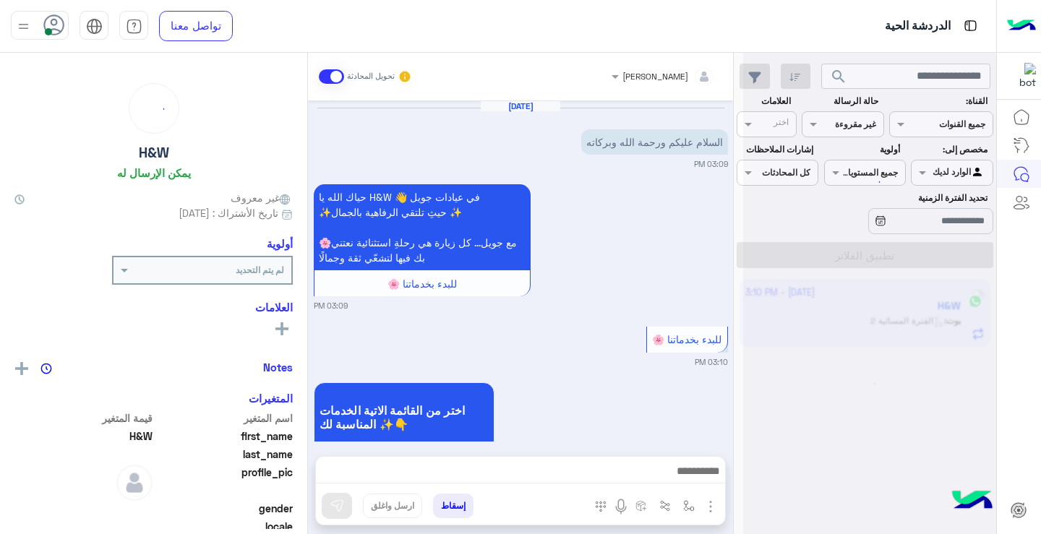
scroll to position [1028, 0]
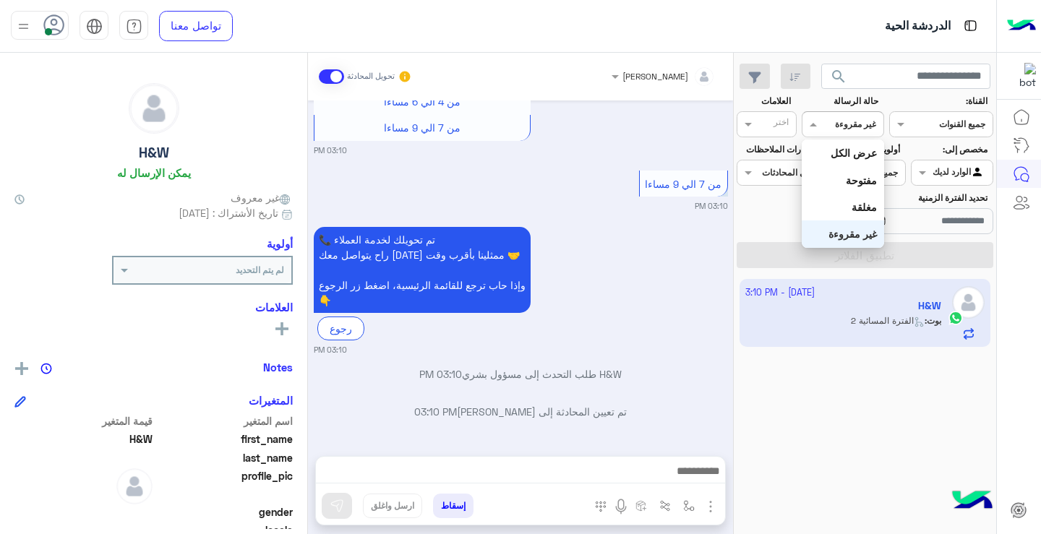
click at [854, 135] on div "القناه غير مقروءة" at bounding box center [843, 124] width 82 height 26
click at [864, 177] on b "مفتوحة" at bounding box center [861, 180] width 31 height 12
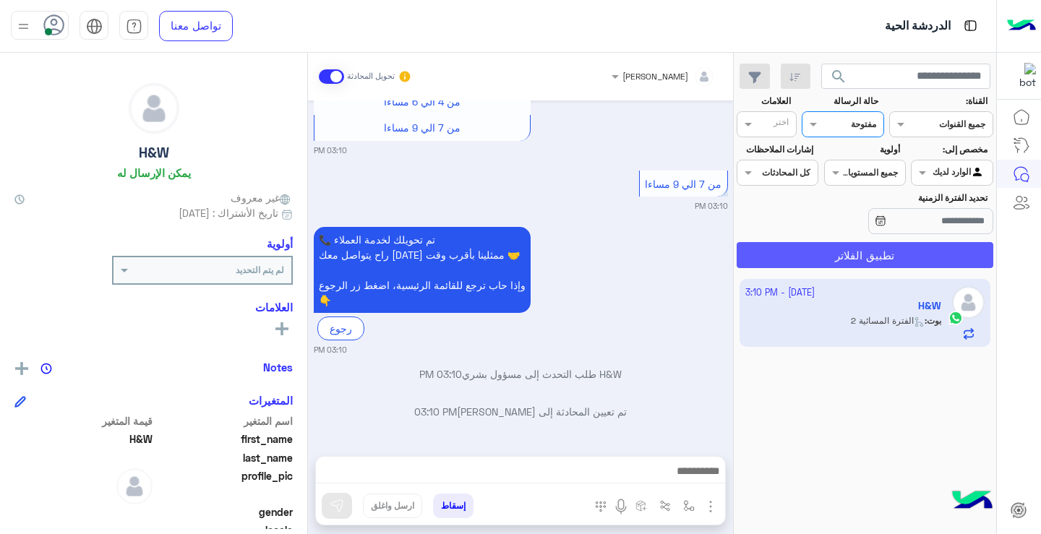
click at [879, 263] on button "تطبيق الفلاتر" at bounding box center [865, 255] width 257 height 26
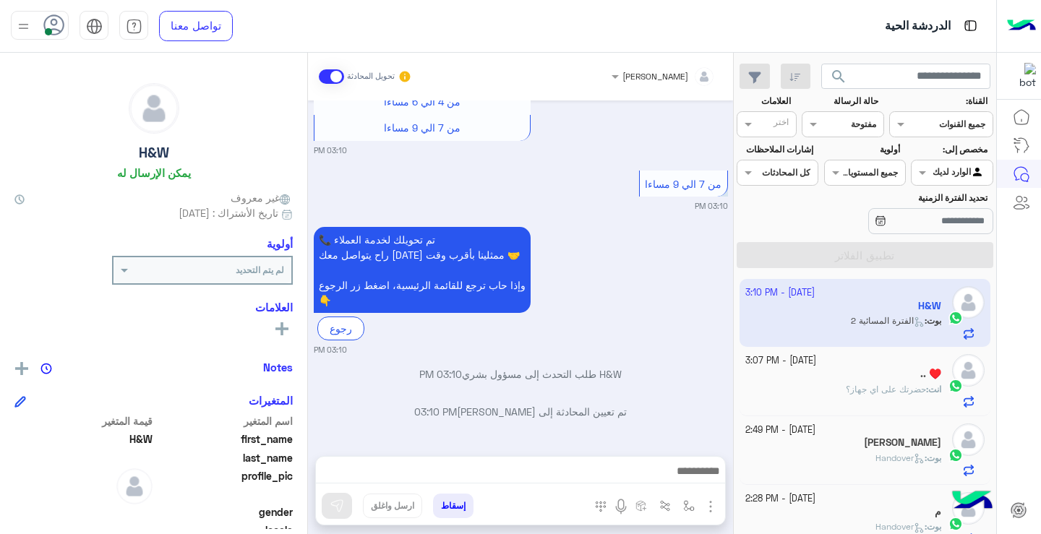
click at [929, 461] on span "بوت" at bounding box center [934, 458] width 14 height 11
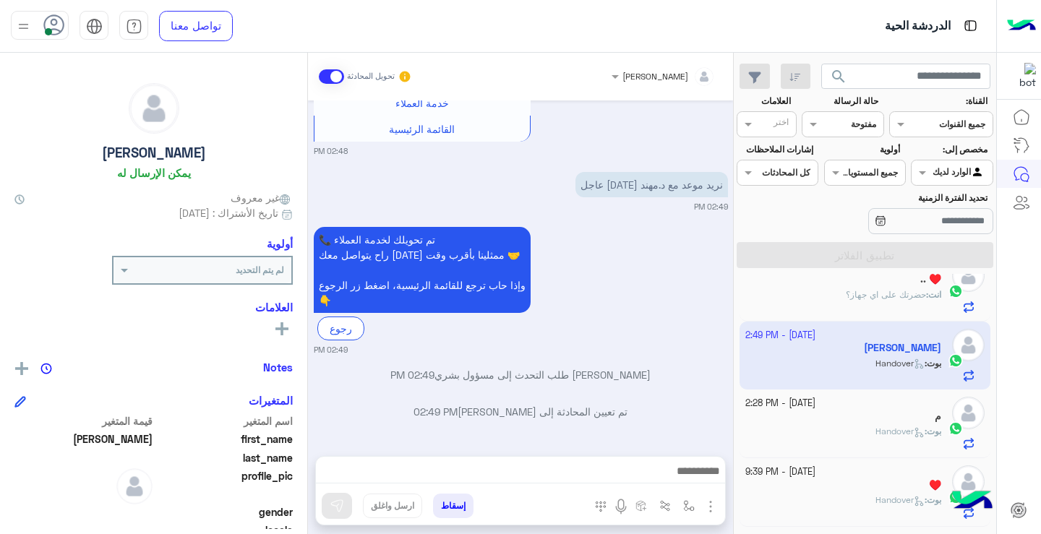
scroll to position [108, 0]
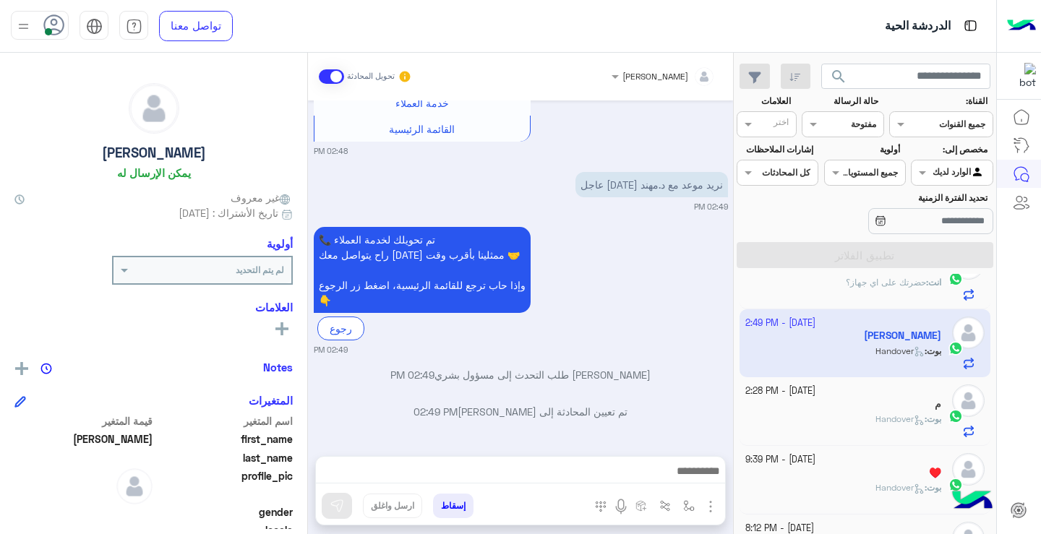
click at [895, 423] on span "Handover" at bounding box center [900, 419] width 49 height 11
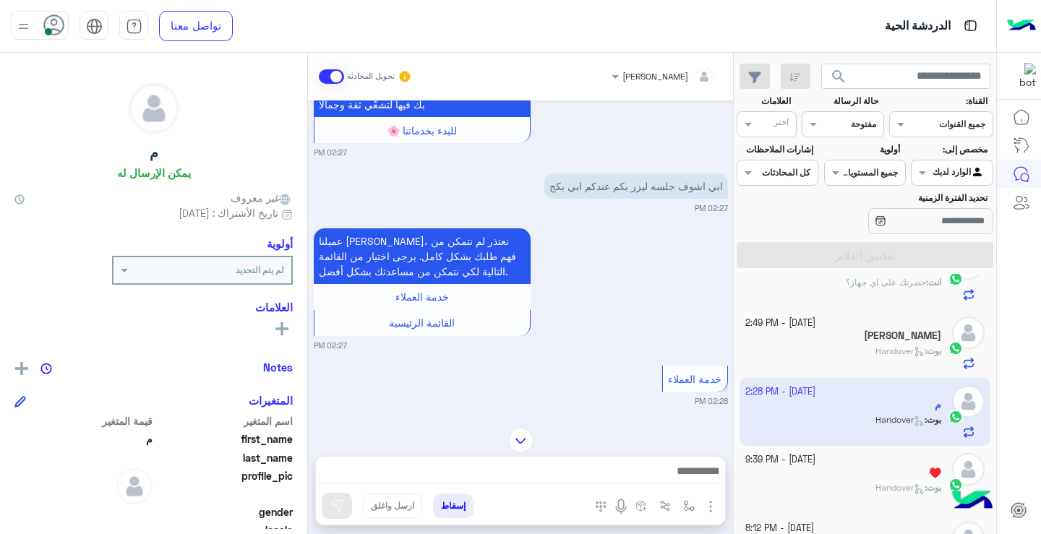
scroll to position [164, 0]
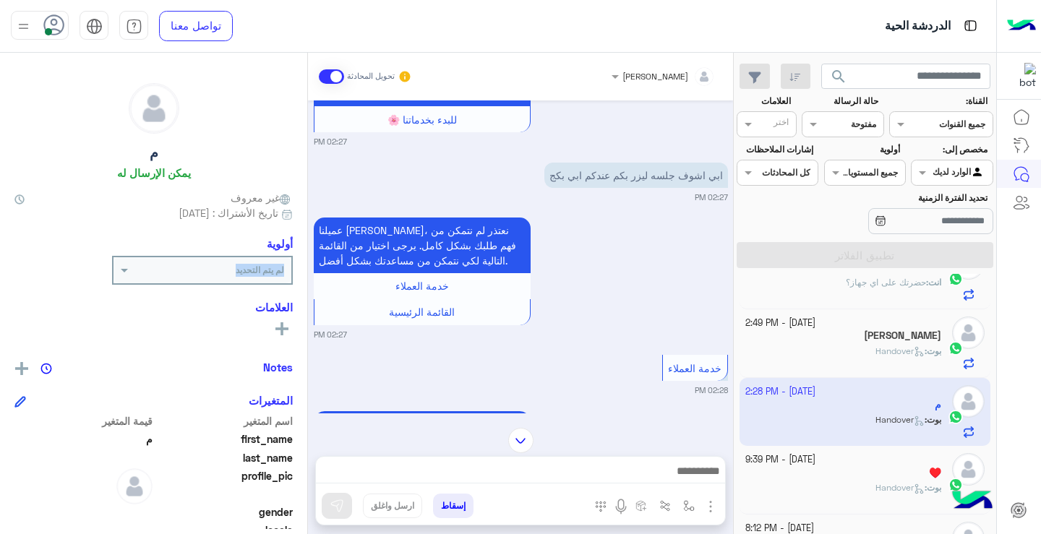
drag, startPoint x: 307, startPoint y: 281, endPoint x: 307, endPoint y: 296, distance: 14.5
click at [307, 296] on mat-drawer "م يمكن الإرسال له غير معروف تاريخ الأشتراك : [DATE] أولوية لم يتم التحديد العلا…" at bounding box center [154, 296] width 308 height 487
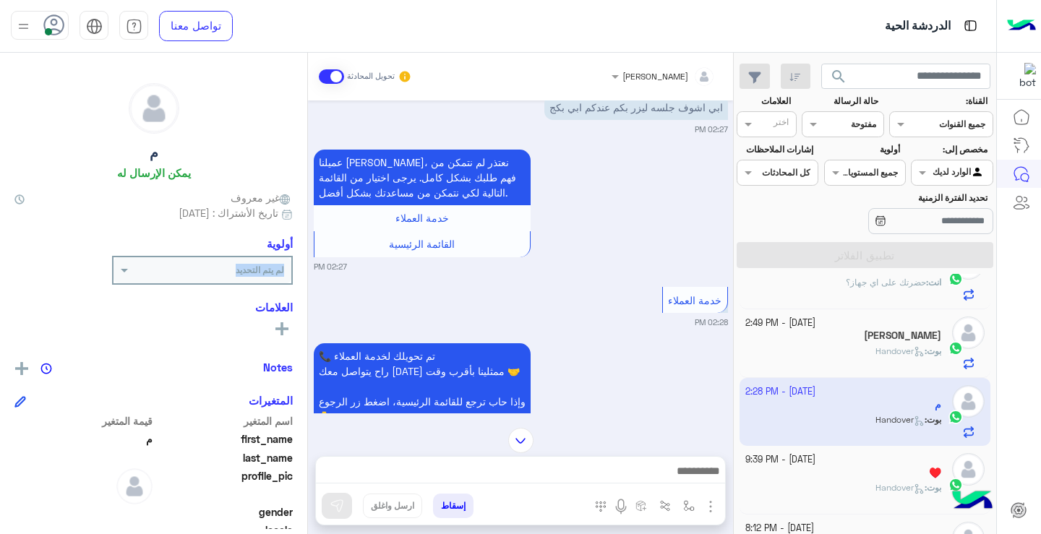
scroll to position [348, 0]
